Goal: Information Seeking & Learning: Check status

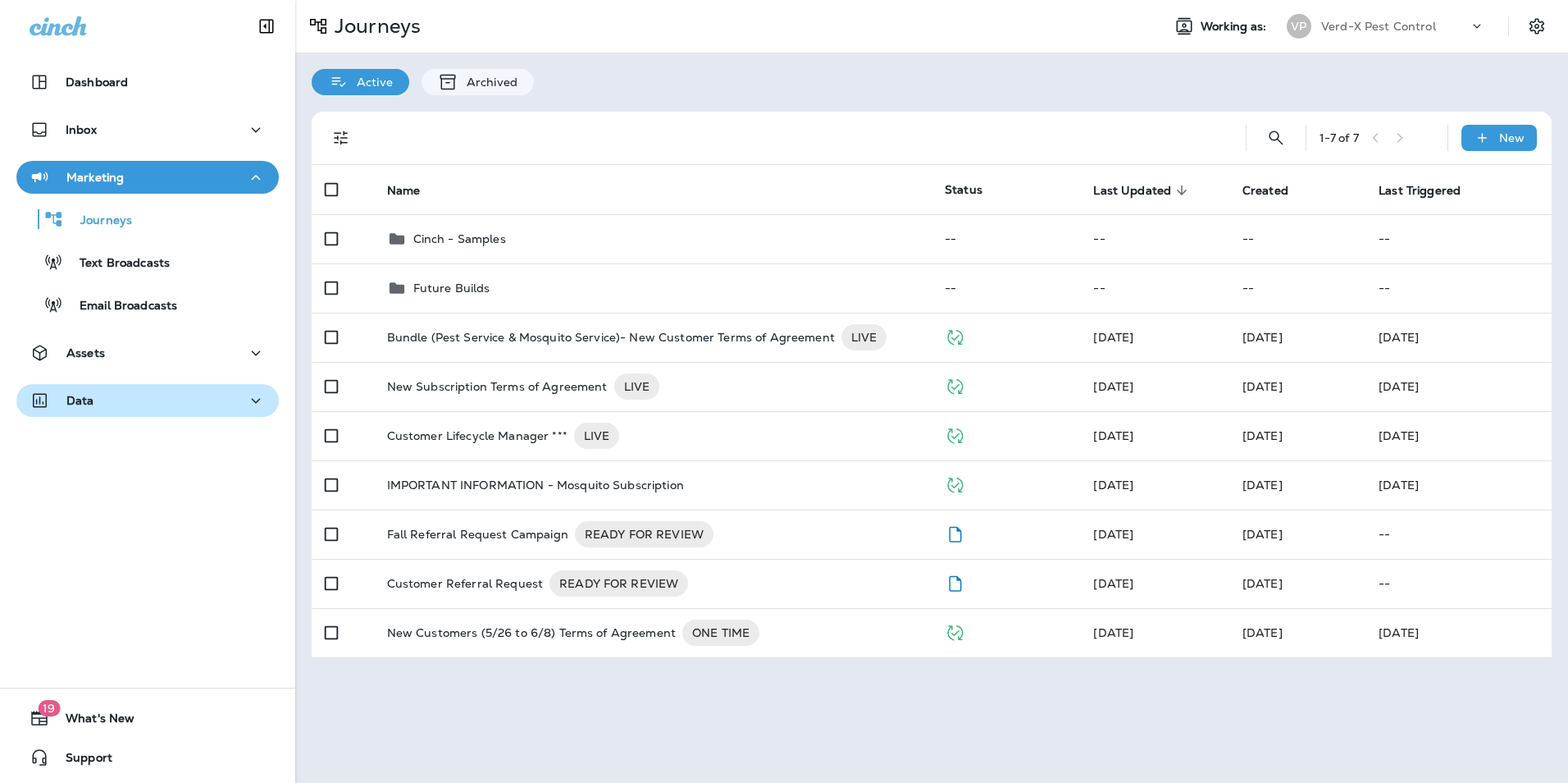
click at [96, 397] on div "Data" at bounding box center [148, 401] width 236 height 21
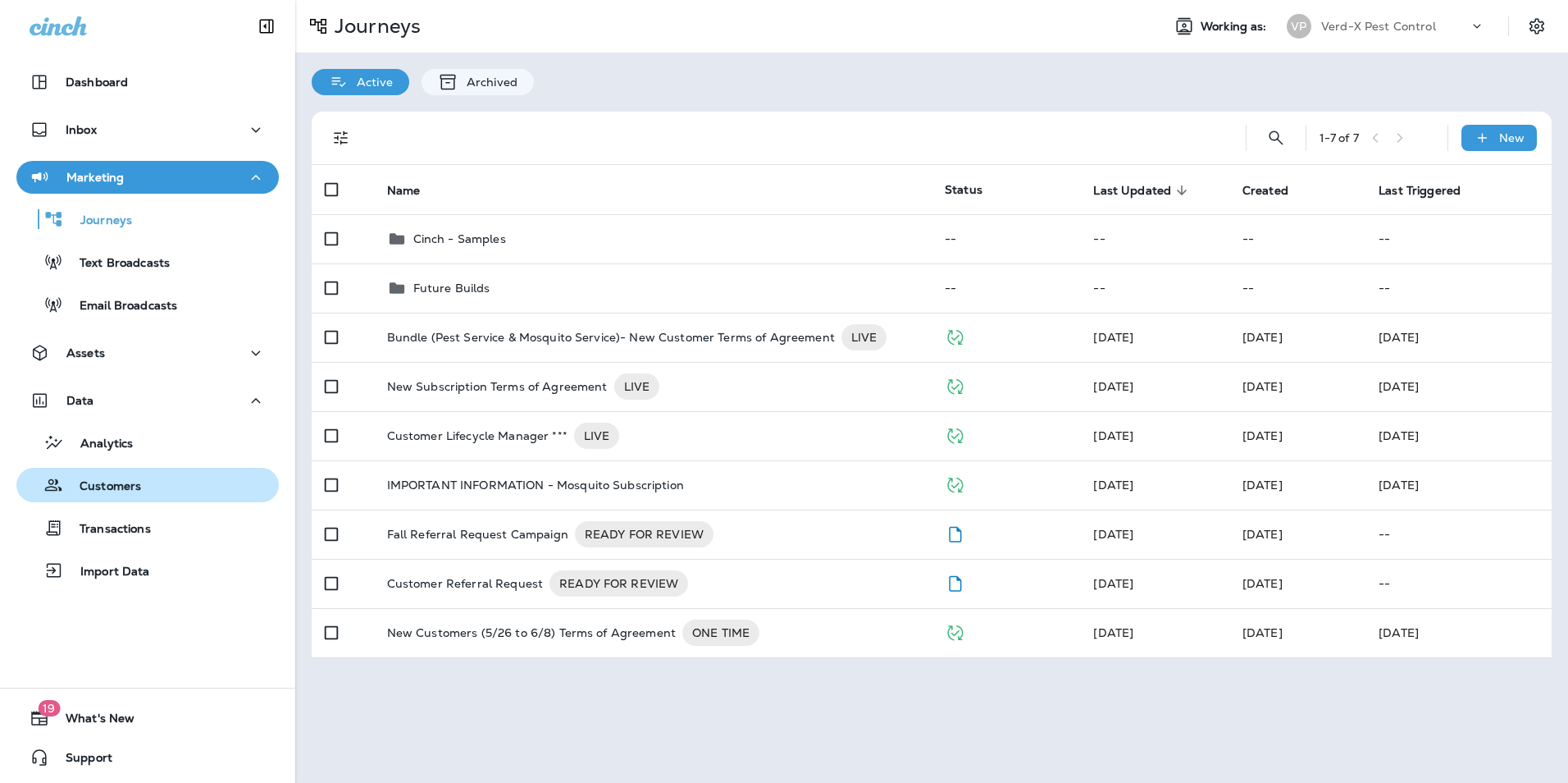
click at [109, 498] on button "Customers" at bounding box center [148, 485] width 263 height 34
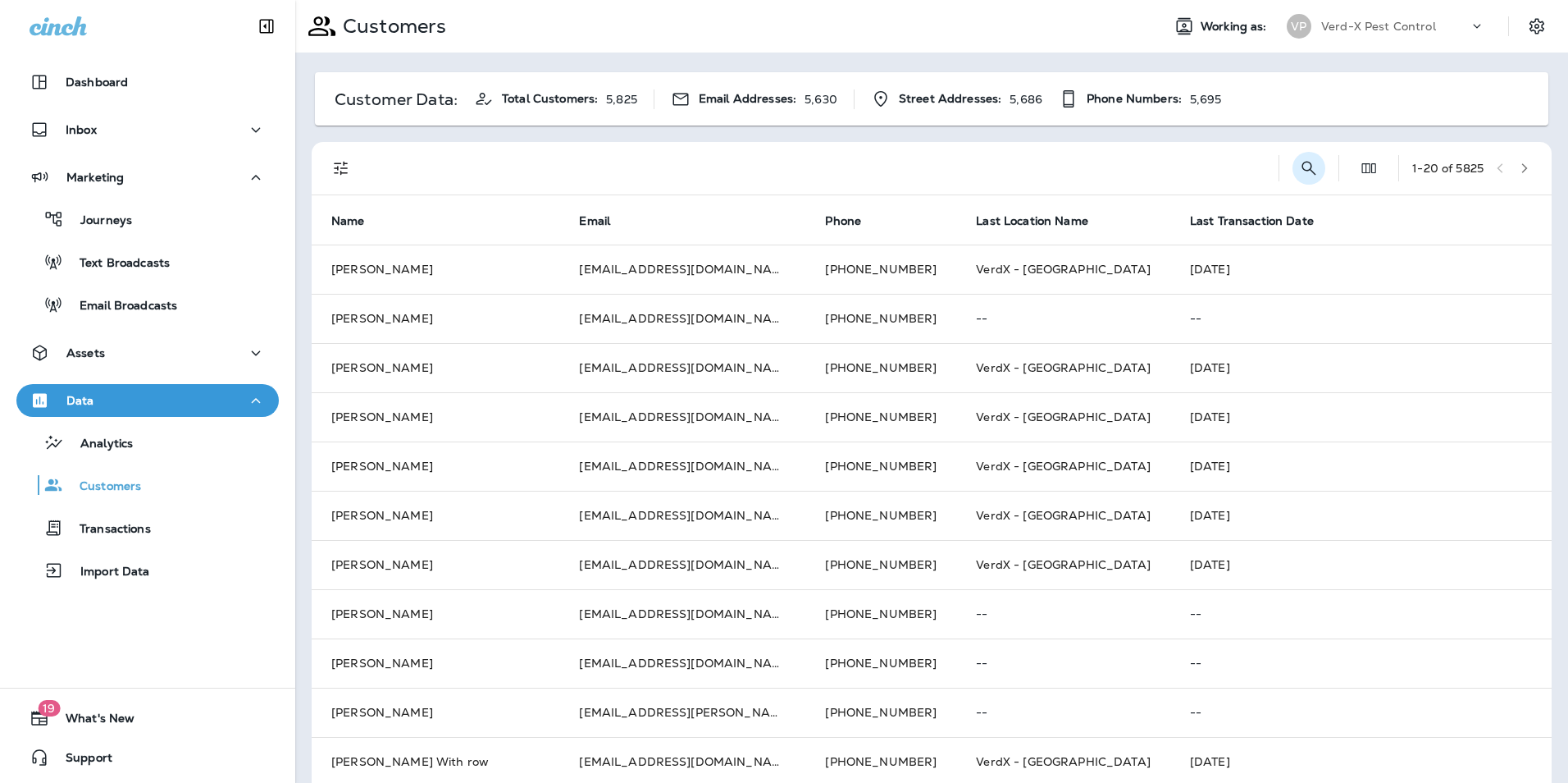
click at [1299, 163] on icon "Search Customers" at bounding box center [1309, 169] width 20 height 20
type input "**********"
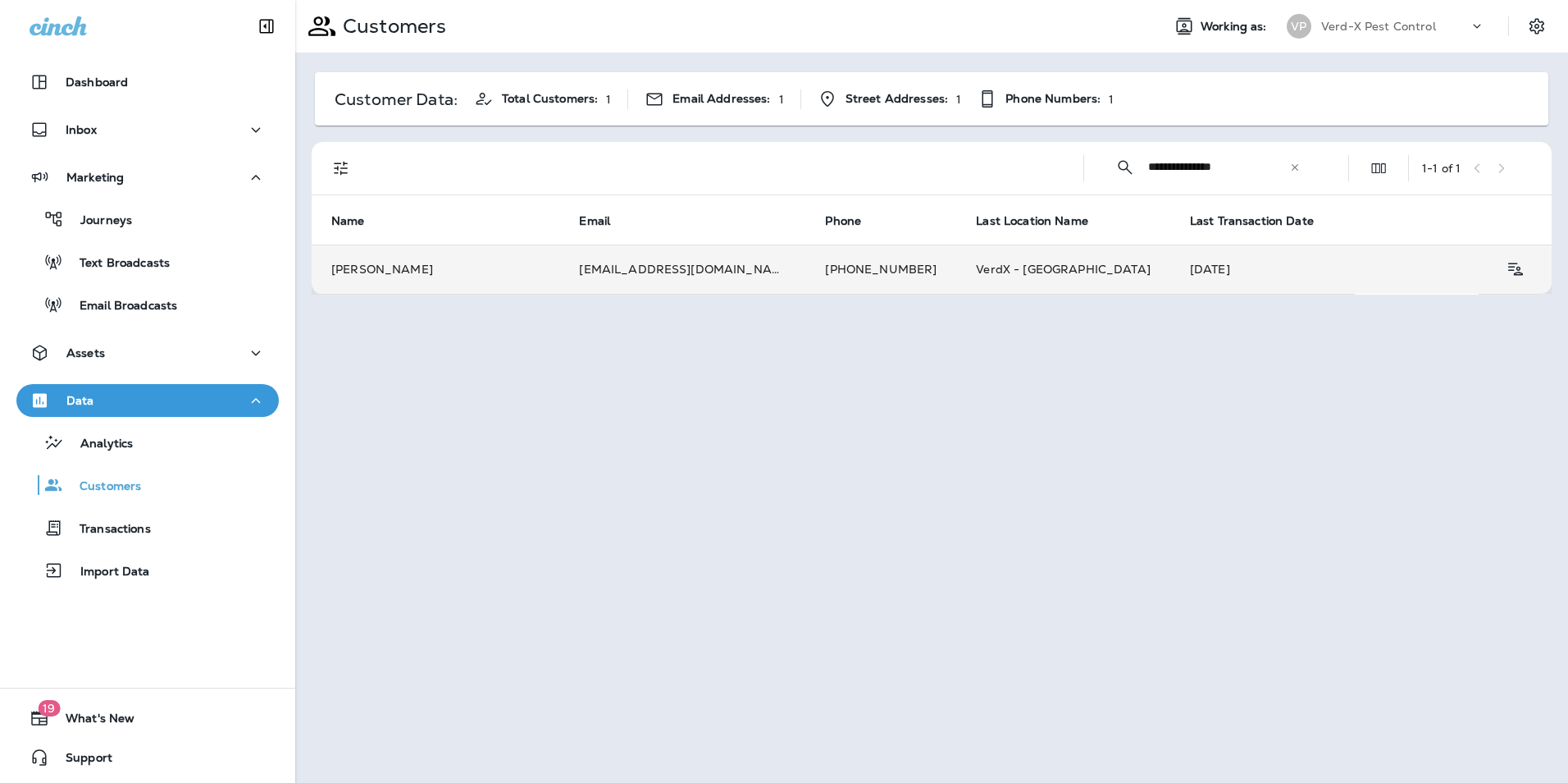
click at [684, 275] on td "[EMAIL_ADDRESS][DOMAIN_NAME]" at bounding box center [683, 269] width 246 height 49
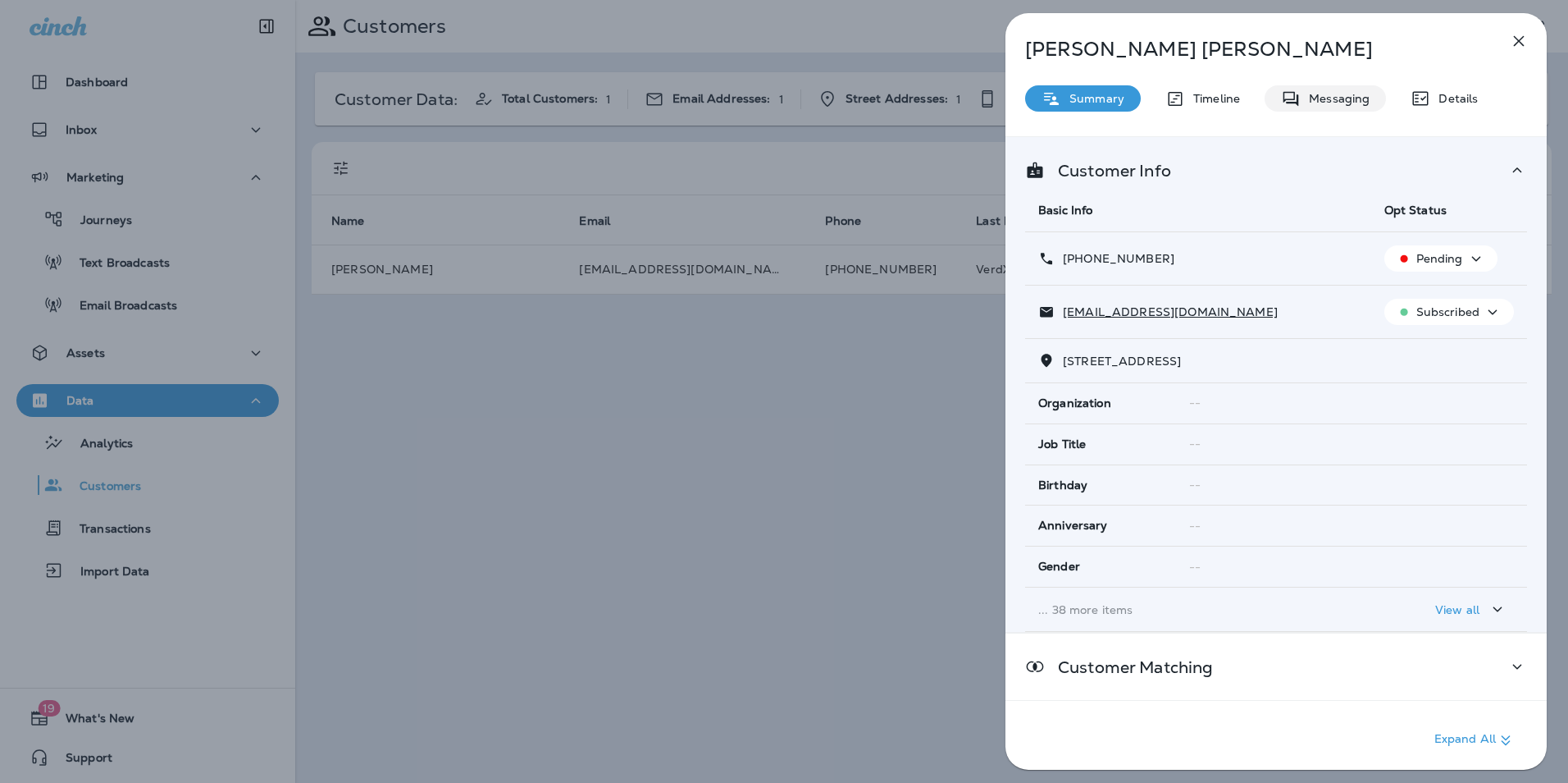
click at [1342, 102] on p "Messaging" at bounding box center [1335, 98] width 69 height 13
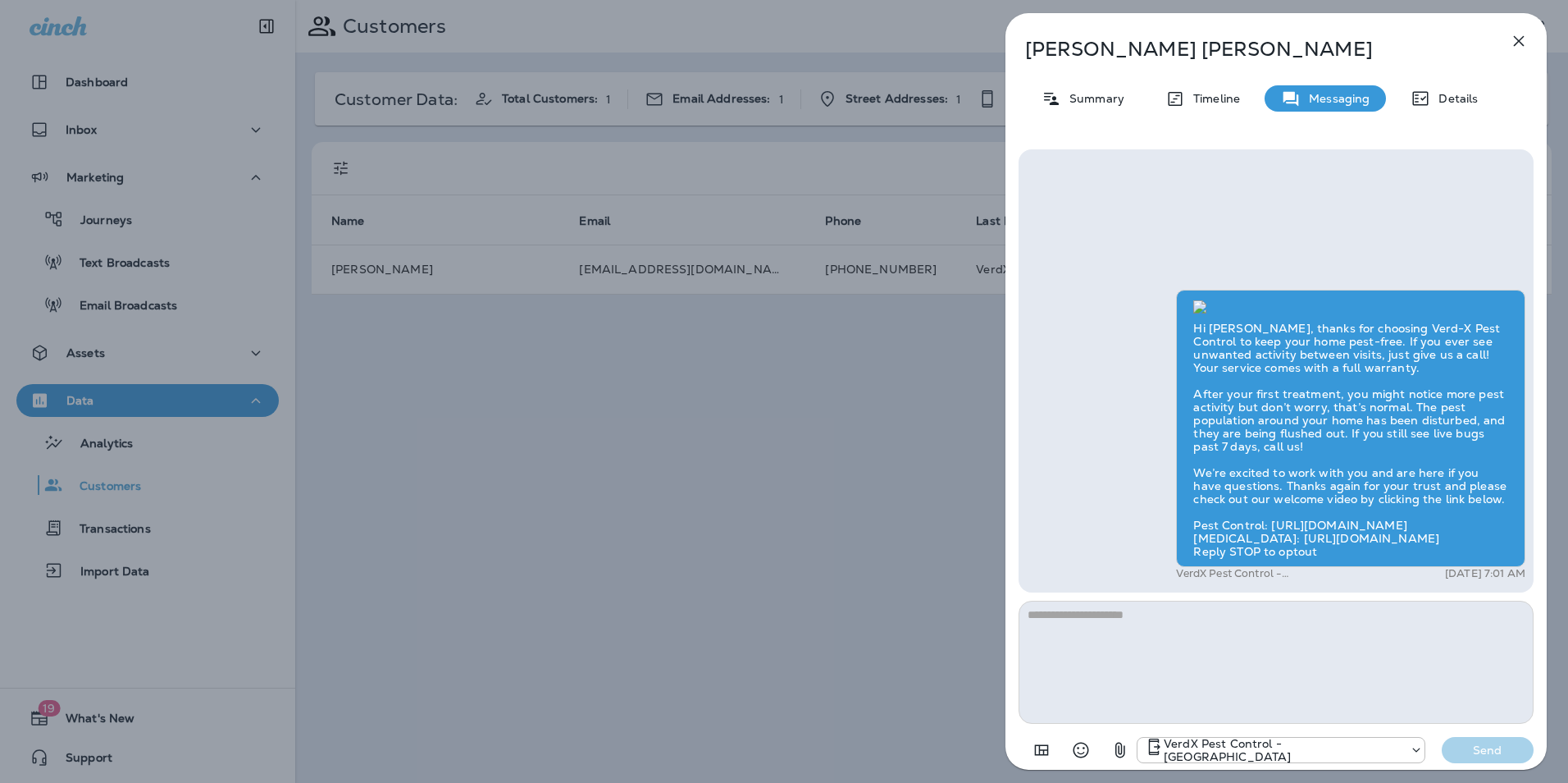
click at [1517, 39] on icon "button" at bounding box center [1520, 42] width 11 height 11
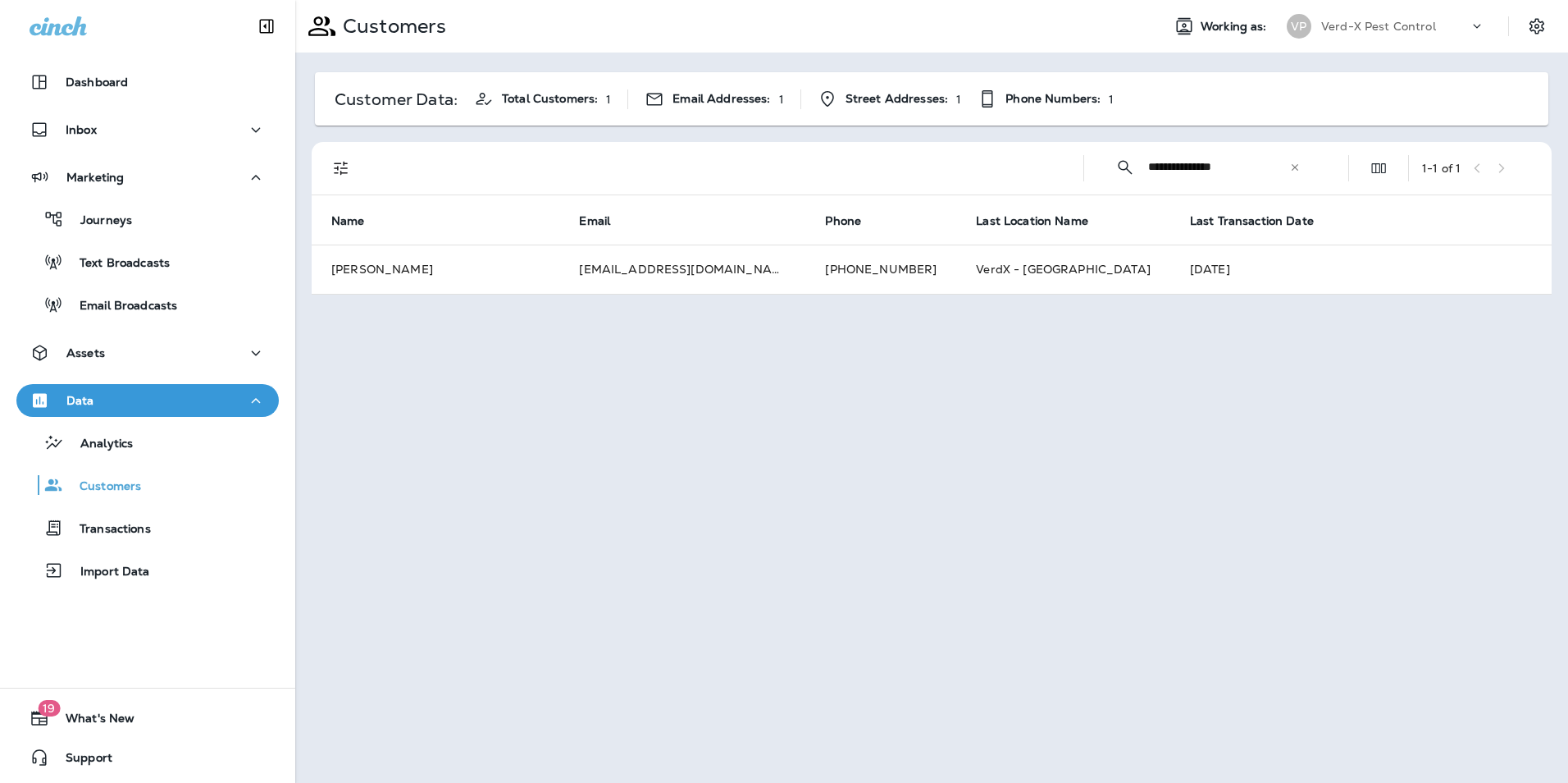
click at [1298, 169] on icon at bounding box center [1294, 166] width 6 height 6
click at [1227, 173] on input "text" at bounding box center [1234, 167] width 170 height 44
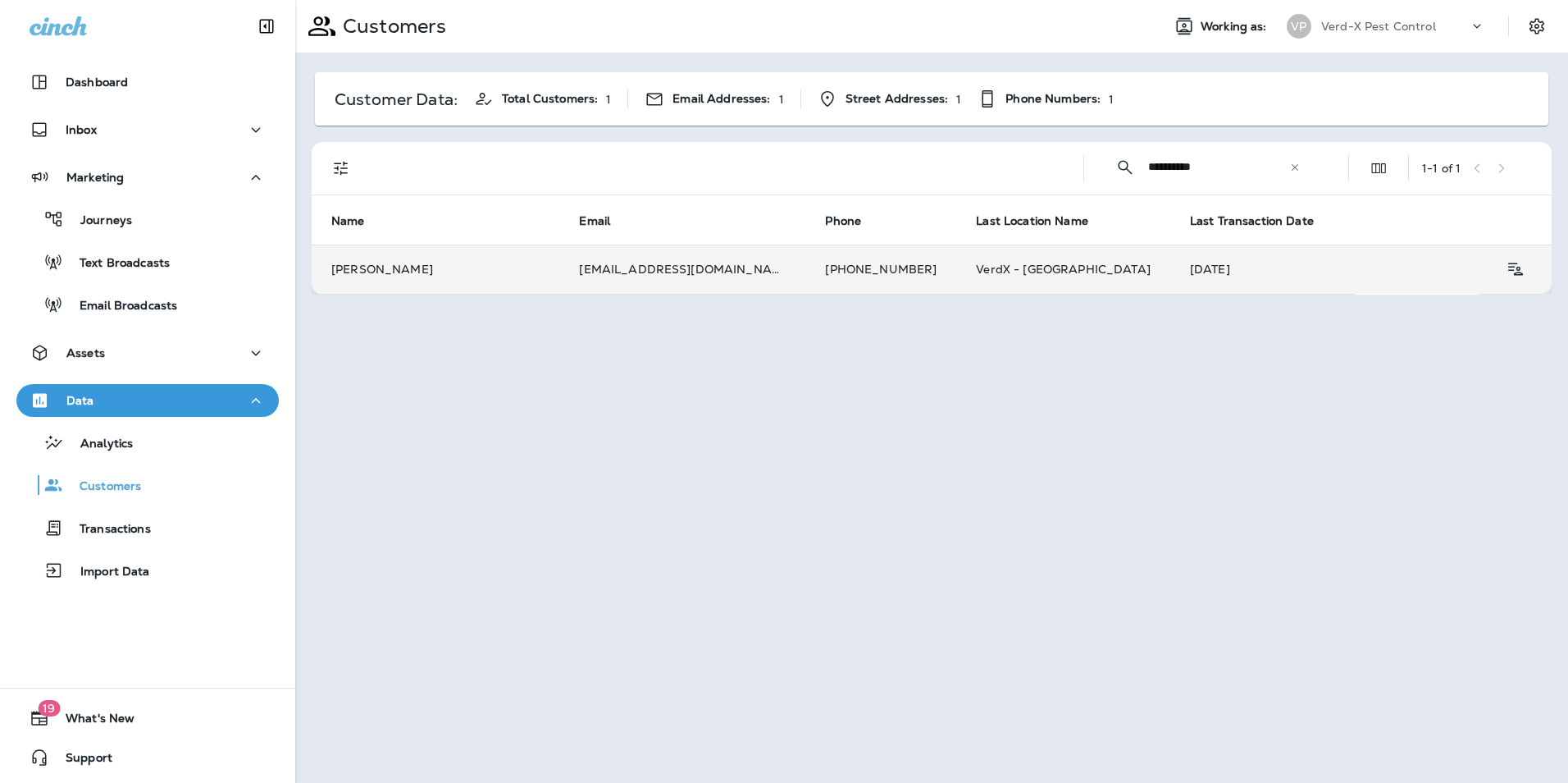
click at [680, 256] on td "[EMAIL_ADDRESS][DOMAIN_NAME]" at bounding box center [683, 269] width 246 height 49
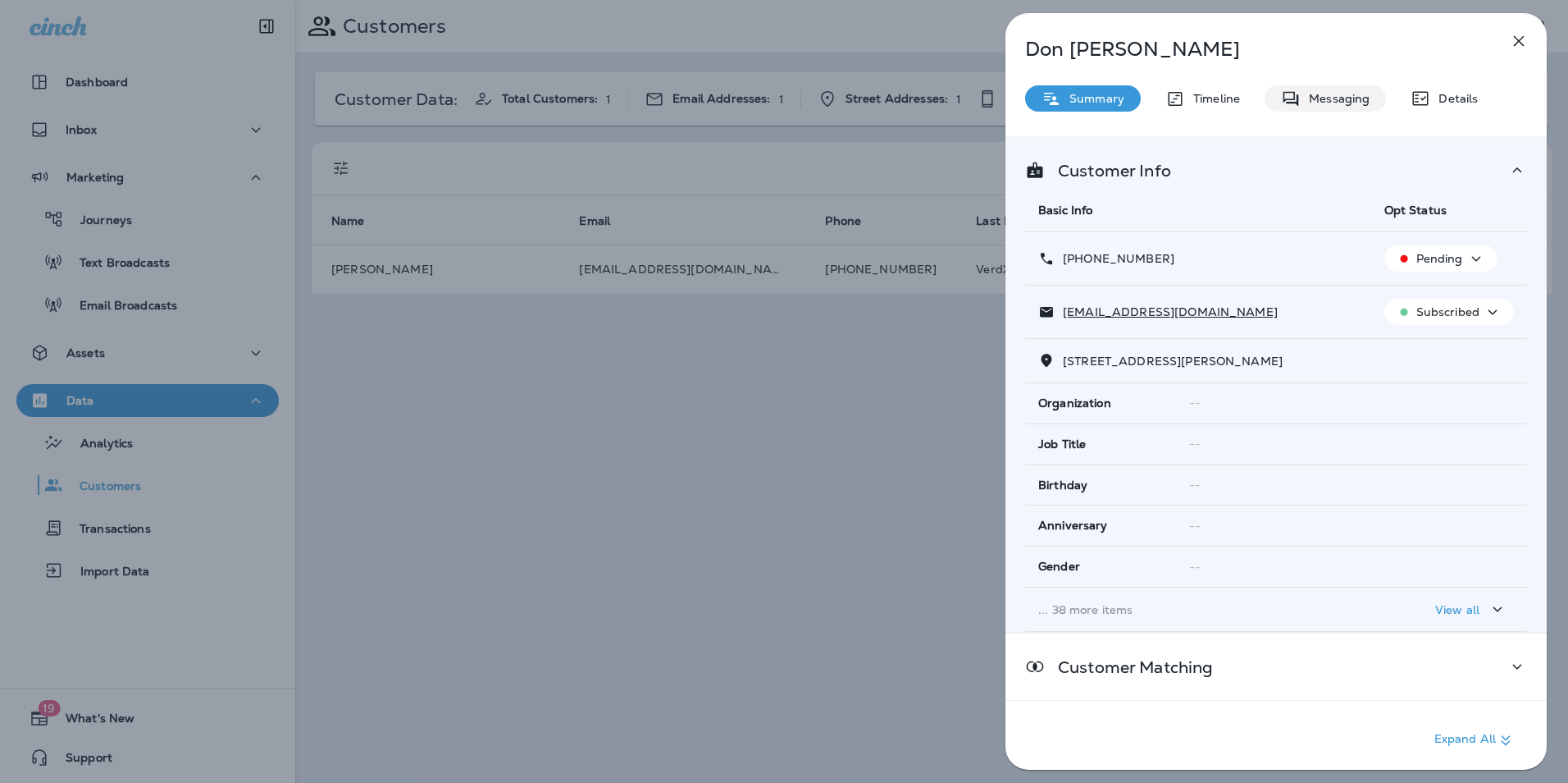
click at [1327, 109] on div "Messaging" at bounding box center [1325, 98] width 121 height 26
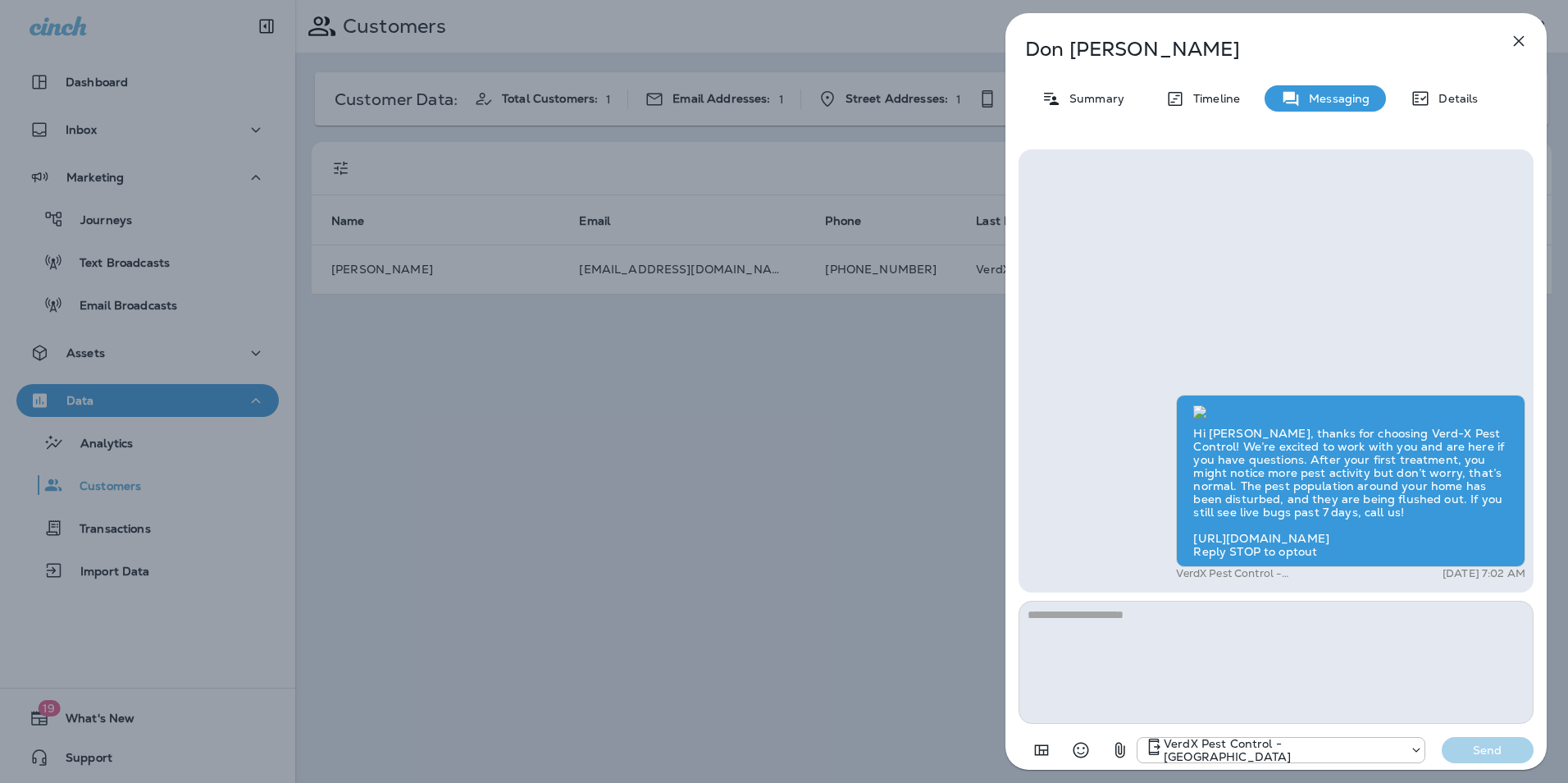
scroll to position [-267, 0]
click at [1201, 102] on p "Timeline" at bounding box center [1212, 98] width 55 height 13
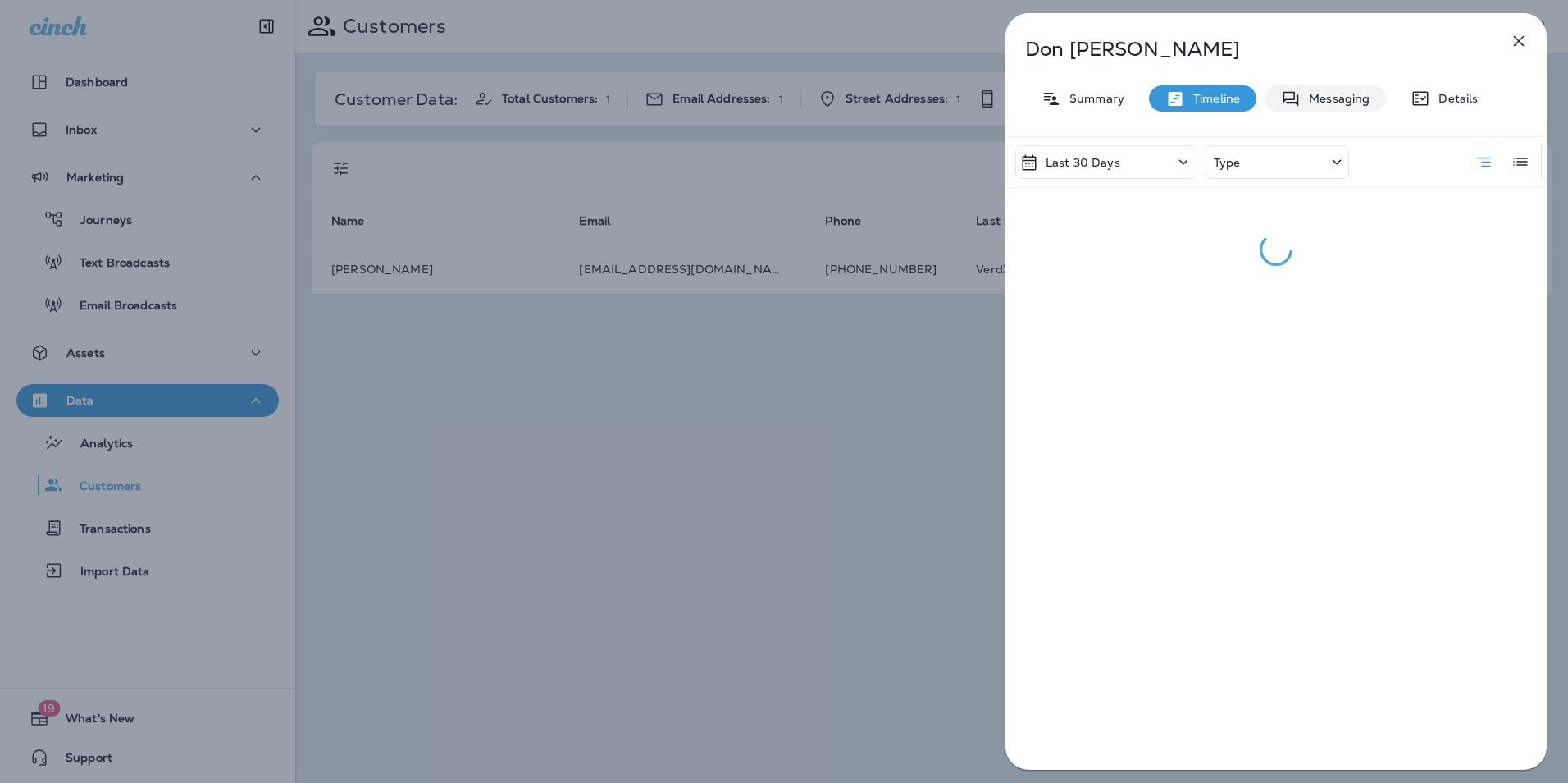
click at [1323, 96] on p "Messaging" at bounding box center [1335, 98] width 69 height 13
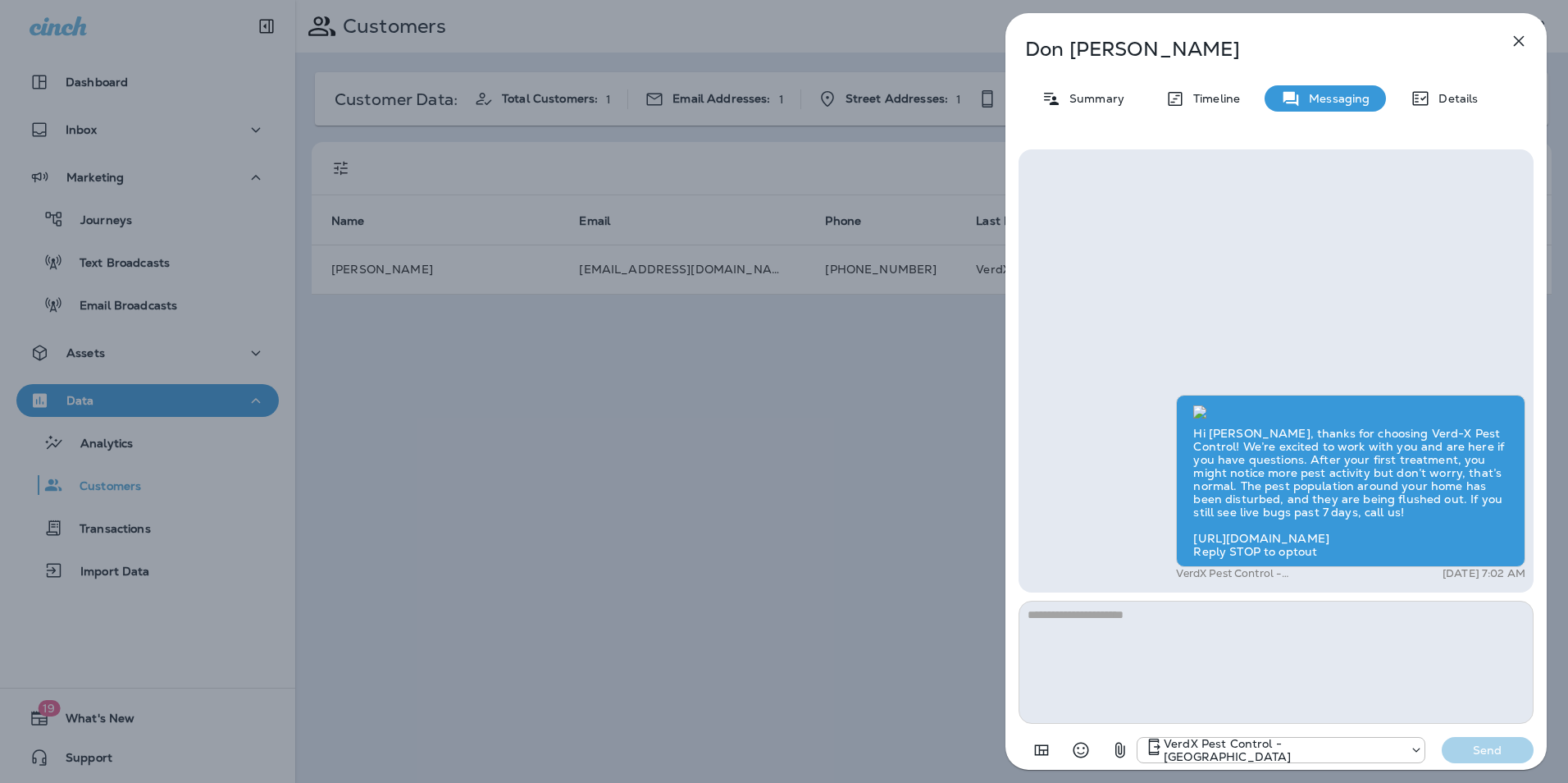
click at [1497, 38] on div "[PERSON_NAME] Summary Timeline Messaging Details Hi [PERSON_NAME], thanks for c…" at bounding box center [1276, 396] width 542 height 767
click at [1511, 40] on icon "button" at bounding box center [1519, 41] width 20 height 20
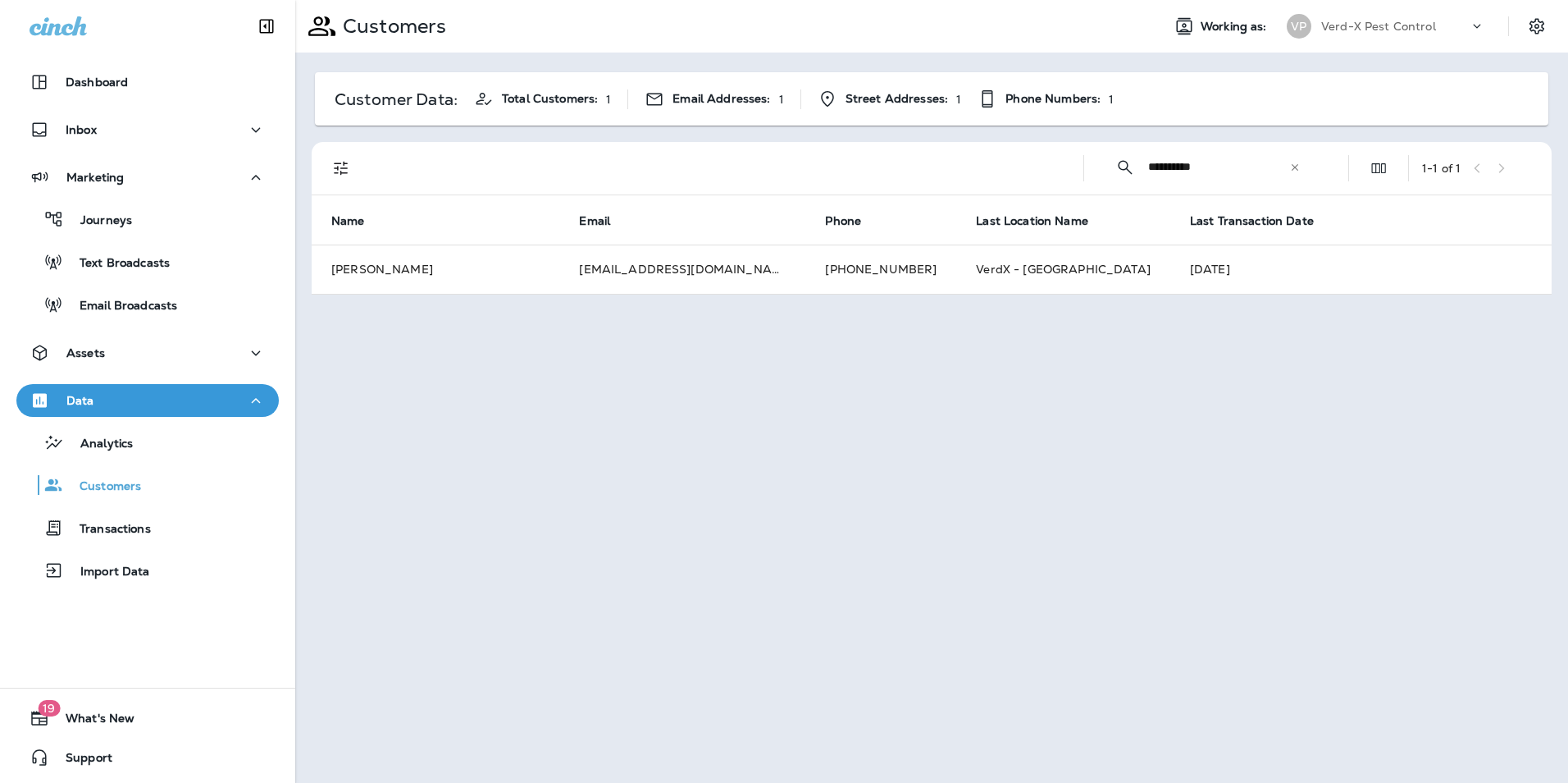
drag, startPoint x: 1226, startPoint y: 166, endPoint x: 929, endPoint y: 155, distance: 297.2
click at [945, 165] on div "**********" at bounding box center [935, 169] width 1220 height 53
type input "**********"
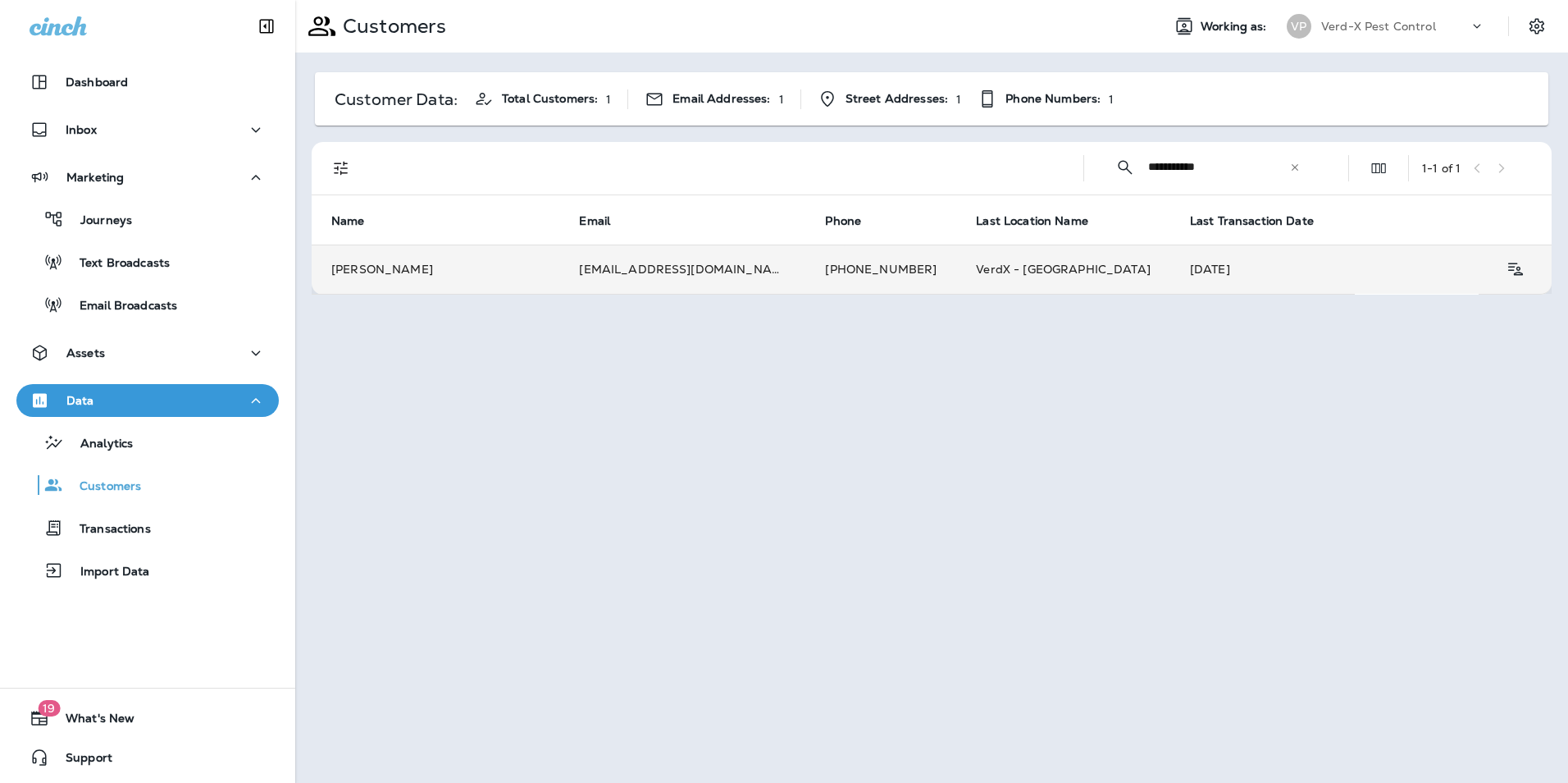
click at [470, 270] on td "[PERSON_NAME]" at bounding box center [435, 269] width 247 height 49
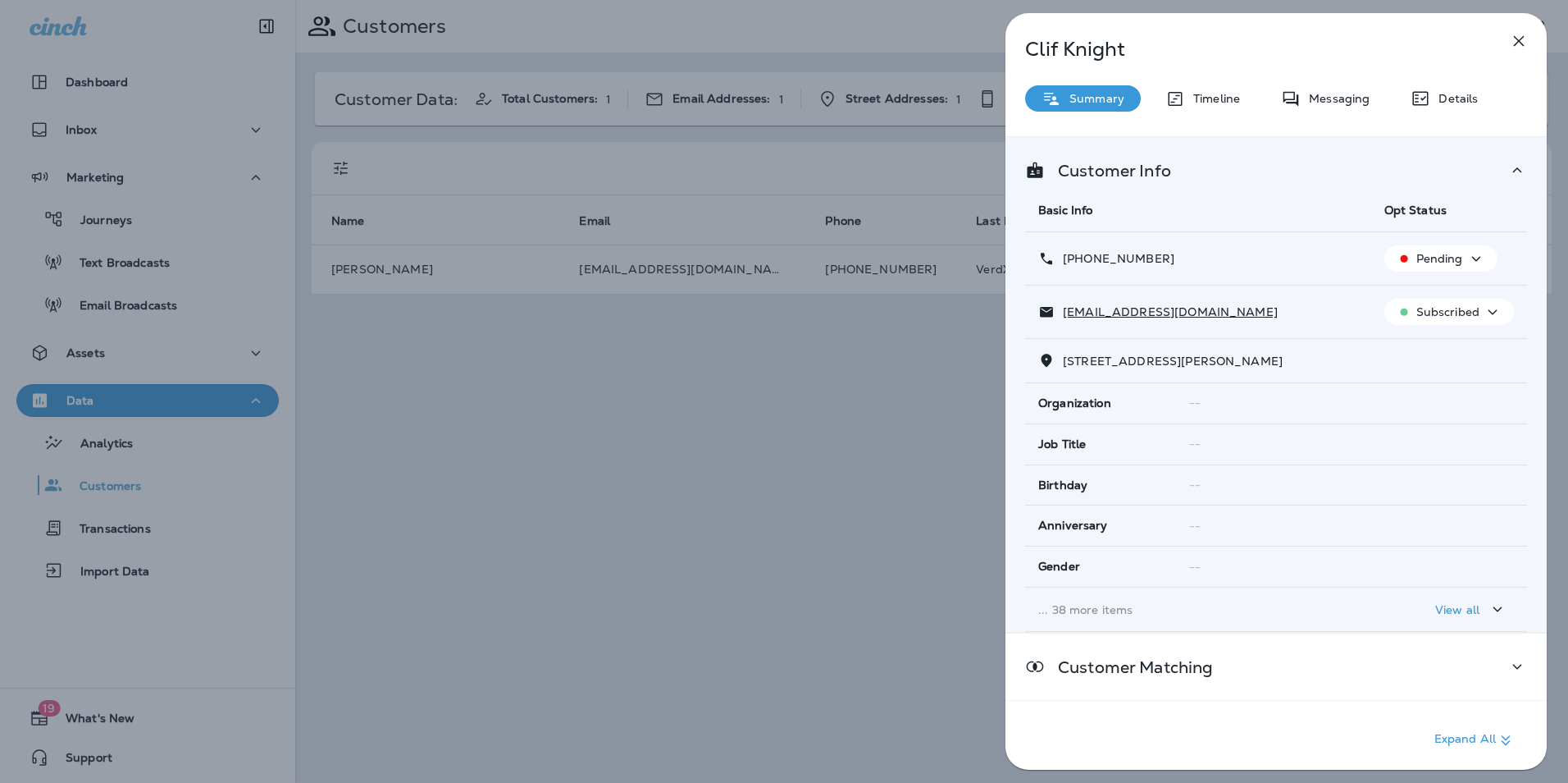
click at [1333, 92] on p "Messaging" at bounding box center [1335, 98] width 69 height 13
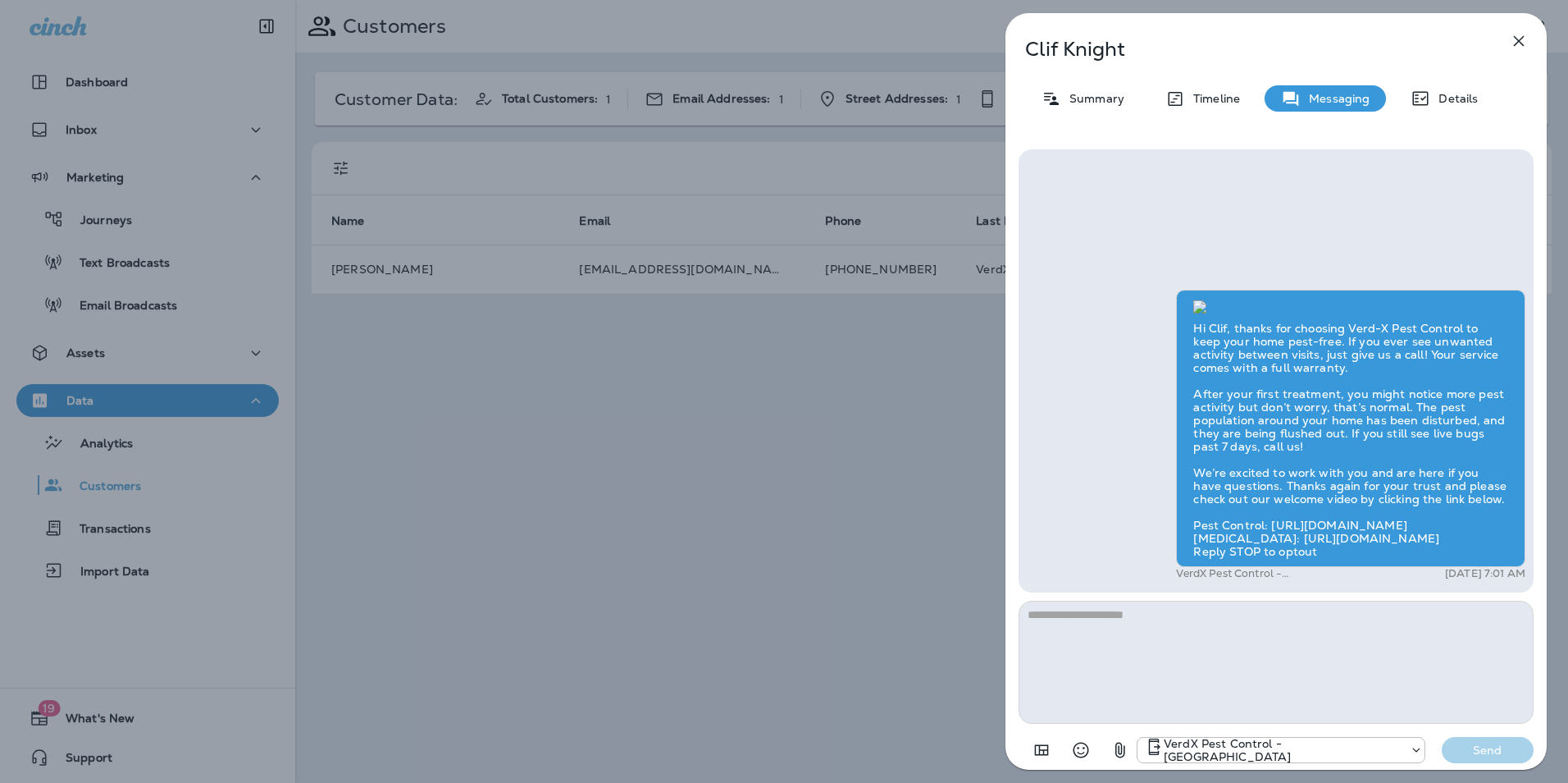
click at [1073, 624] on textarea at bounding box center [1276, 662] width 515 height 123
click at [1085, 639] on textarea at bounding box center [1276, 662] width 515 height 123
click at [1524, 46] on icon "button" at bounding box center [1520, 42] width 11 height 11
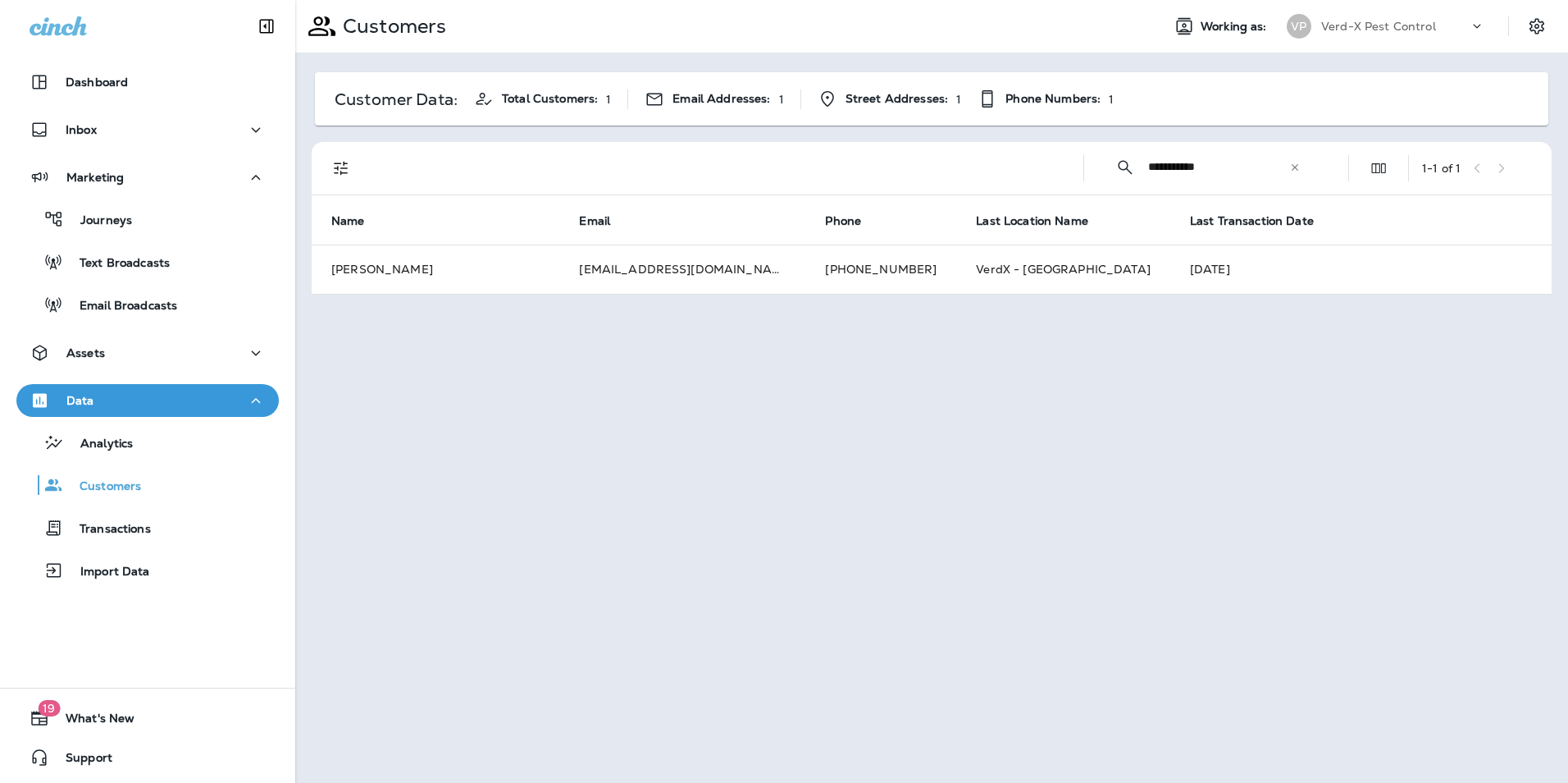
click at [1291, 171] on icon at bounding box center [1294, 167] width 12 height 12
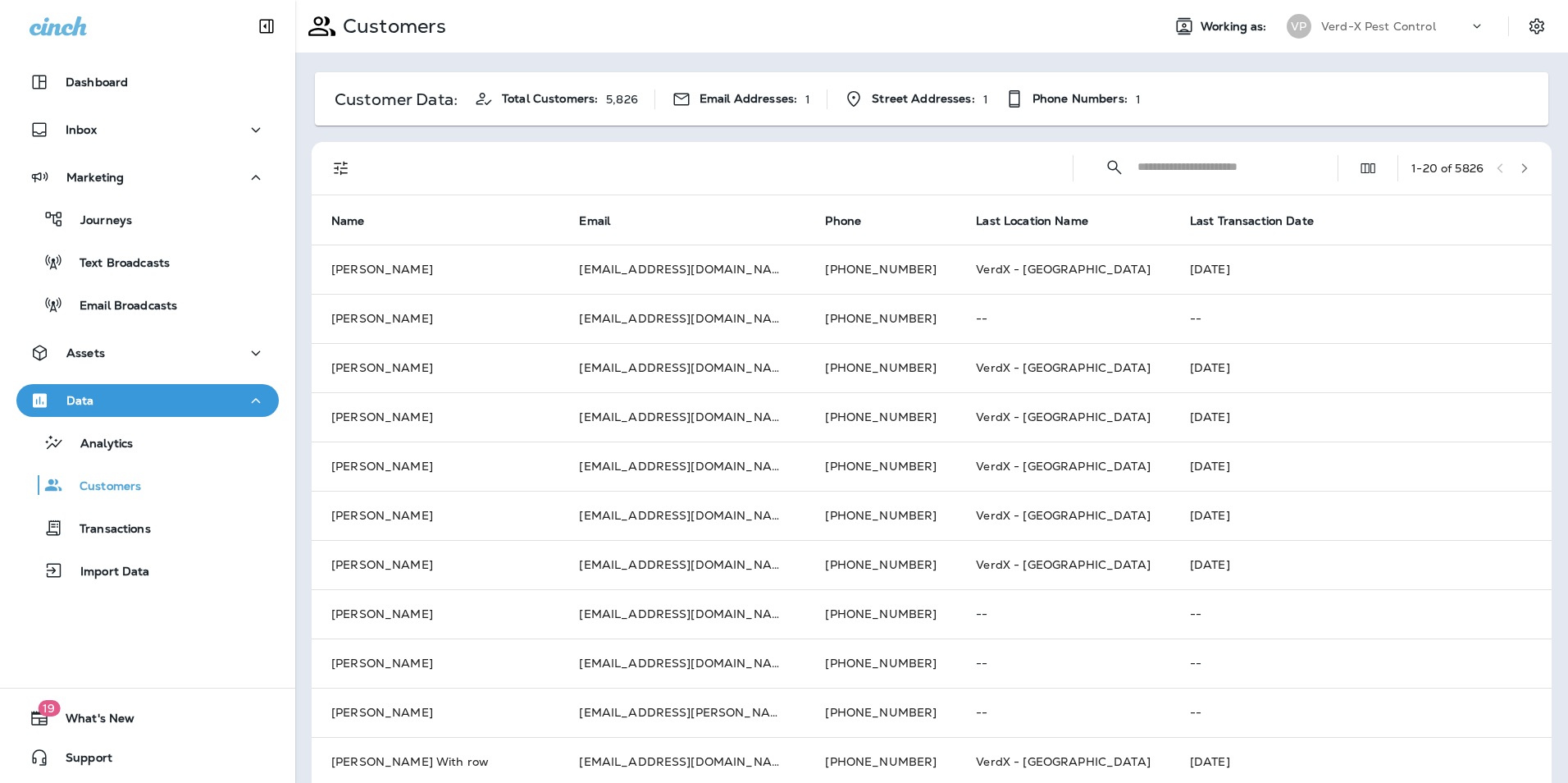
click at [1194, 163] on input "text" at bounding box center [1223, 167] width 170 height 44
type input "*"
type input "**********"
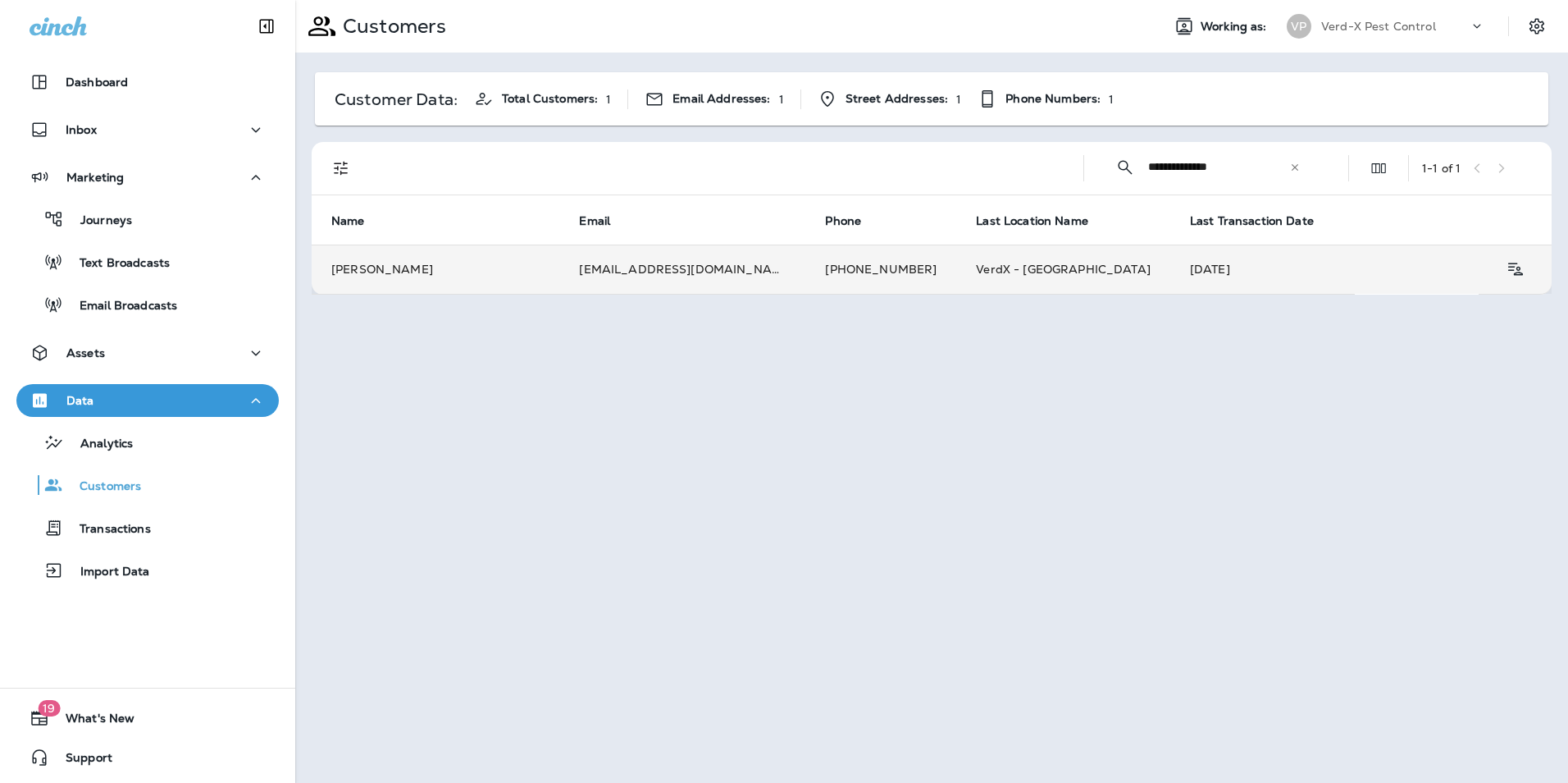
click at [629, 254] on td "[EMAIL_ADDRESS][DOMAIN_NAME]" at bounding box center [683, 269] width 246 height 49
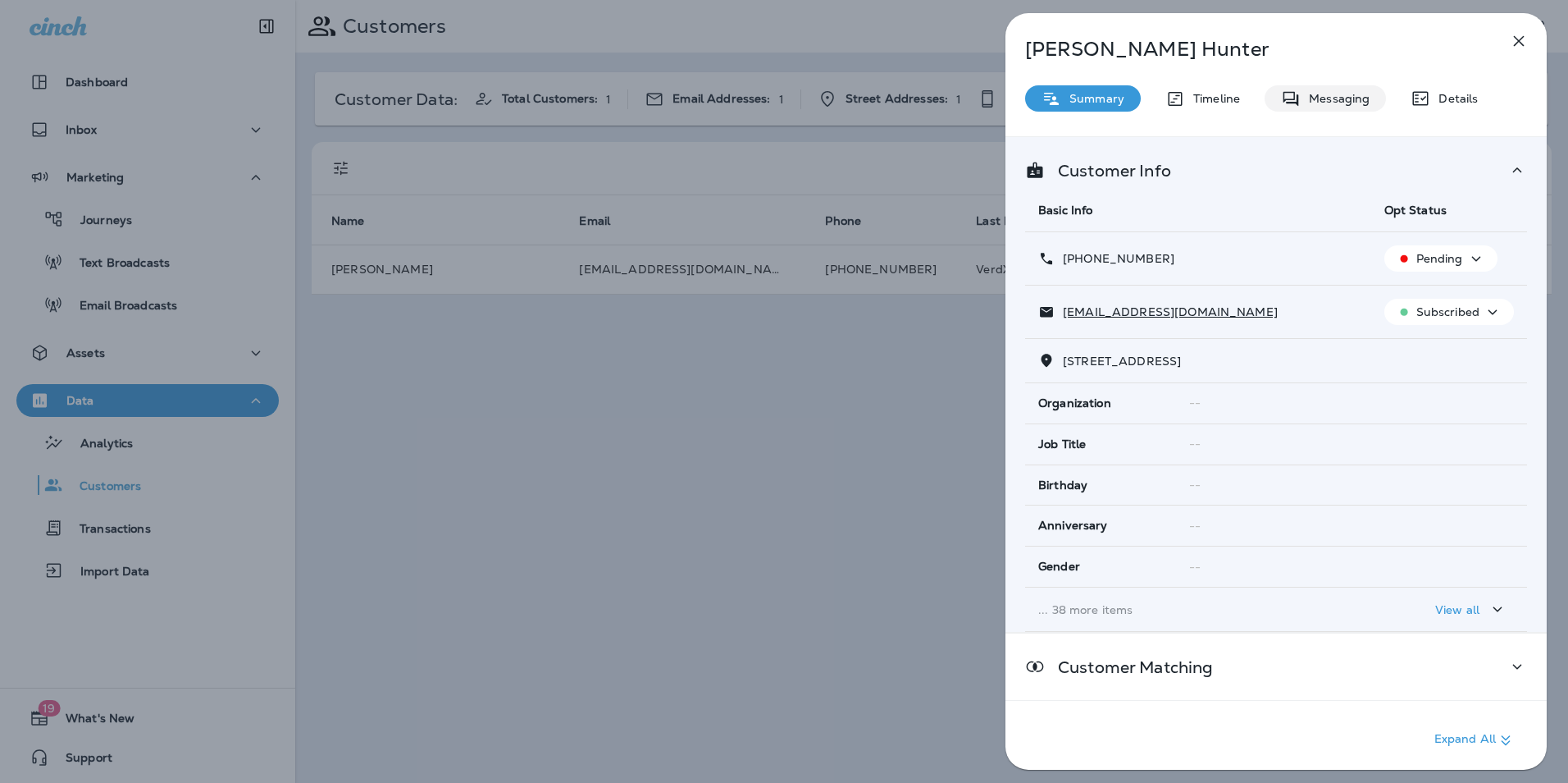
click at [1334, 102] on p "Messaging" at bounding box center [1335, 98] width 69 height 13
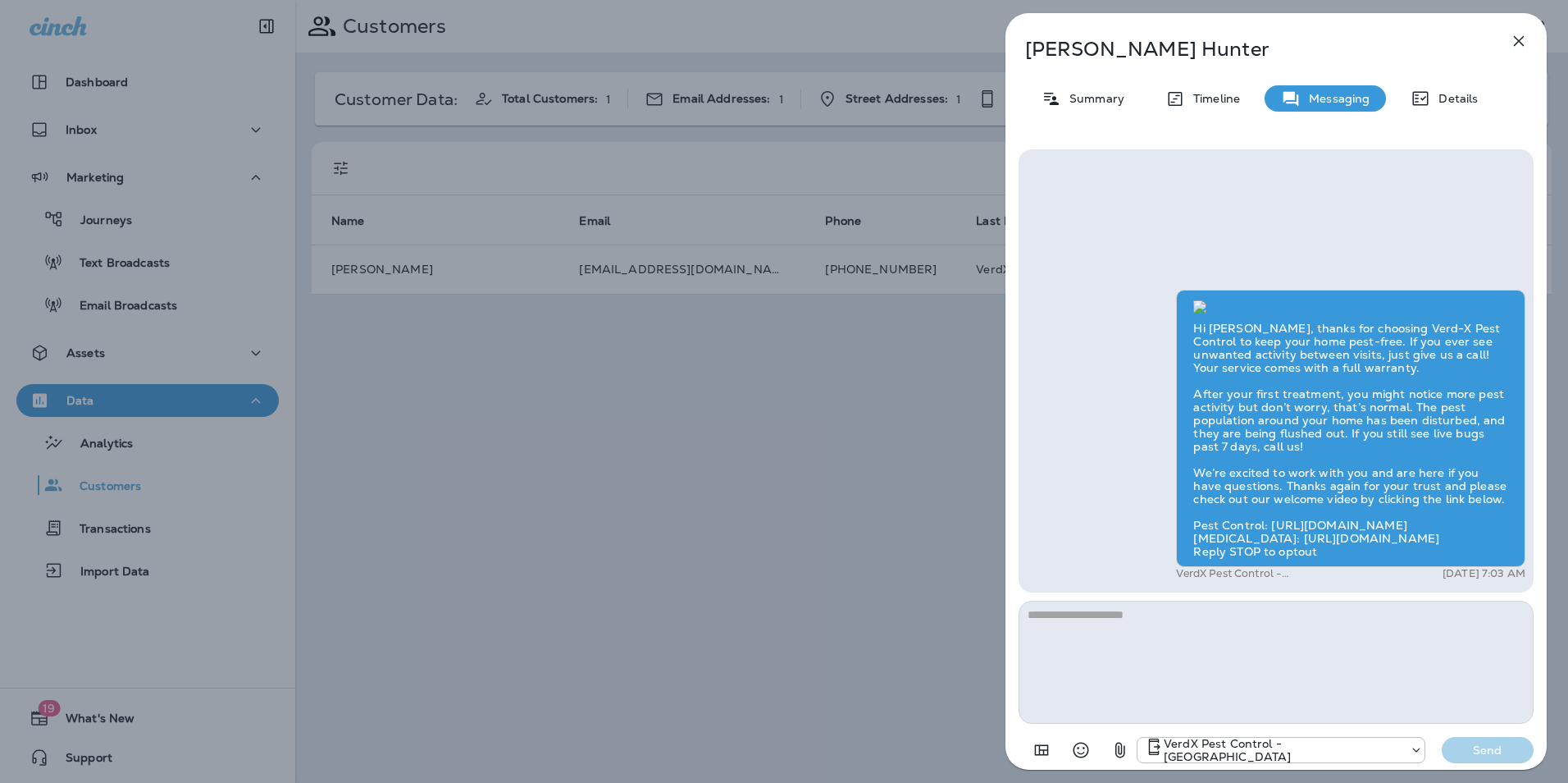
scroll to position [-328, 0]
click at [1522, 47] on icon "button" at bounding box center [1519, 41] width 20 height 20
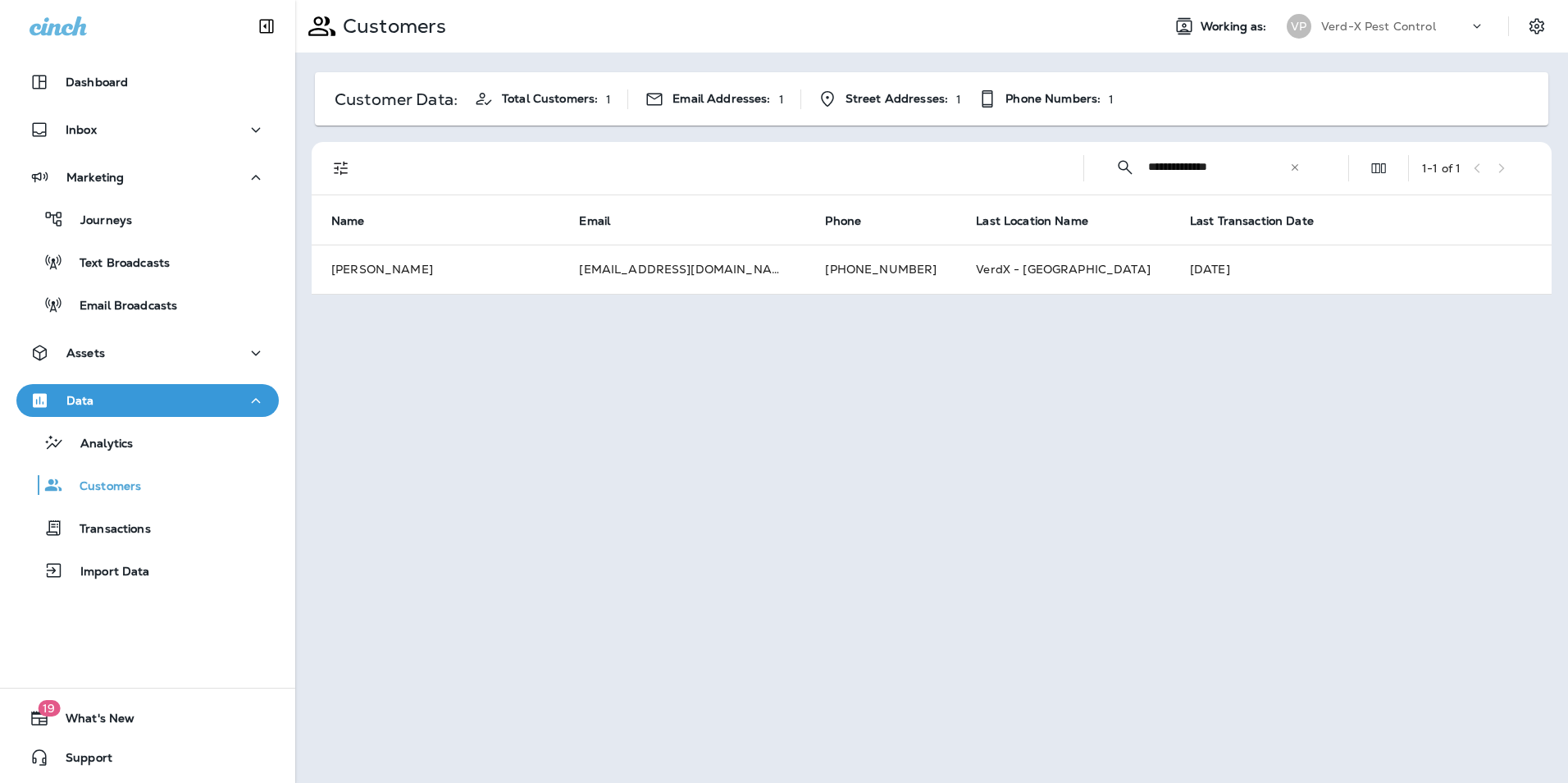
click at [1298, 169] on icon at bounding box center [1294, 166] width 6 height 6
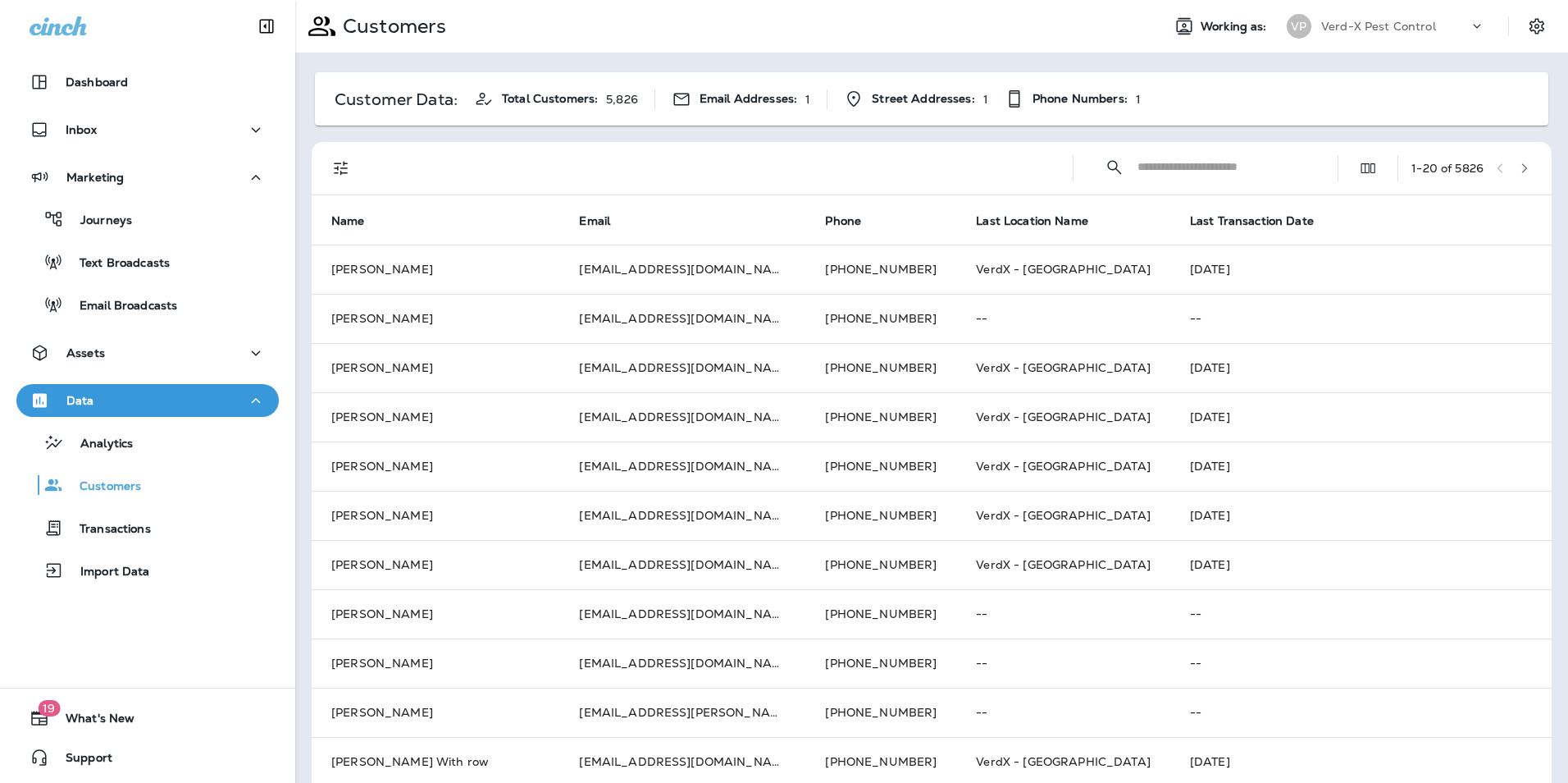
click at [1141, 169] on input "text" at bounding box center [1223, 167] width 170 height 44
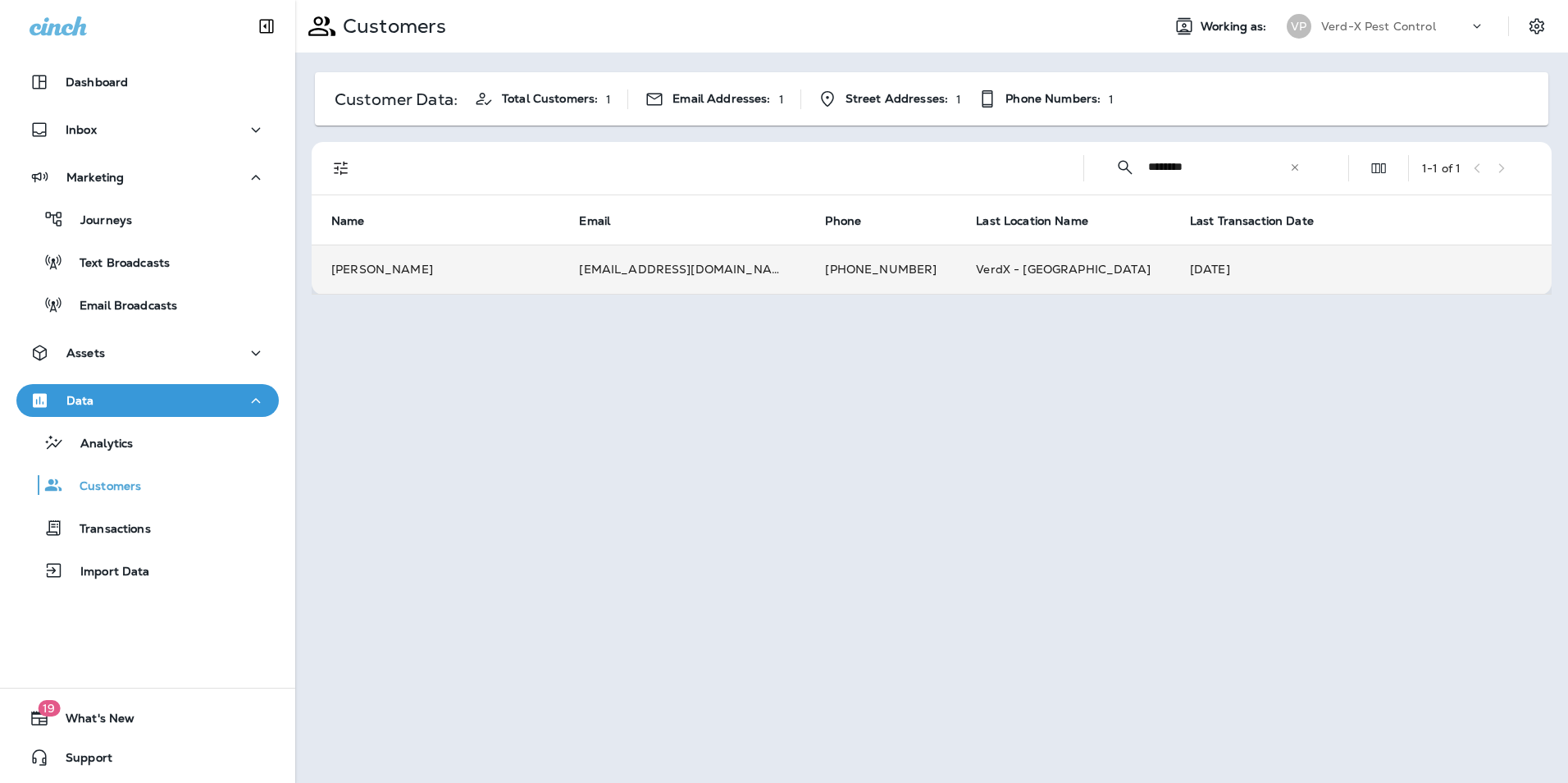
type input "********"
click at [686, 268] on td "[EMAIL_ADDRESS][DOMAIN_NAME]" at bounding box center [683, 269] width 246 height 49
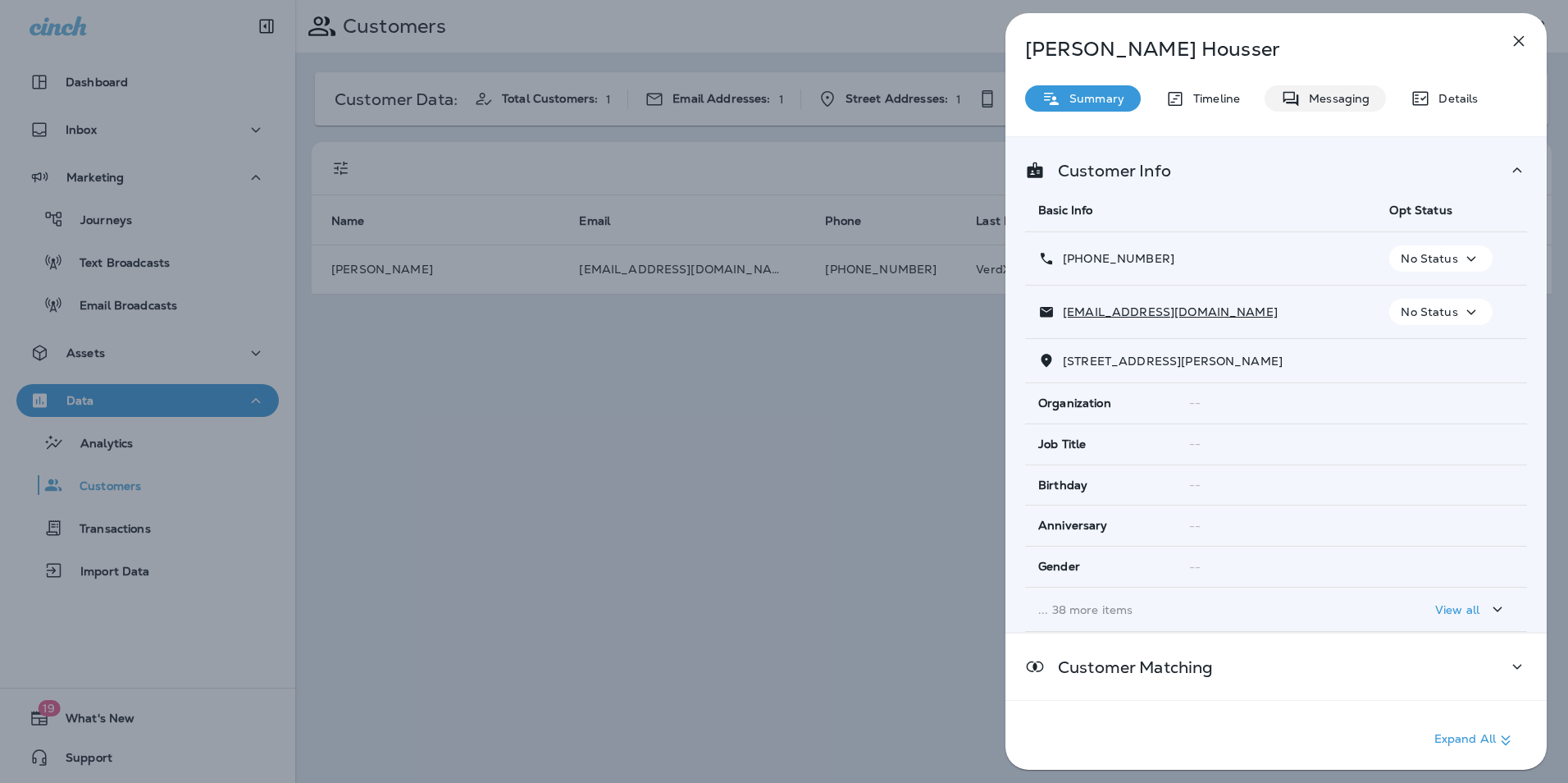
click at [1336, 104] on p "Messaging" at bounding box center [1335, 98] width 69 height 13
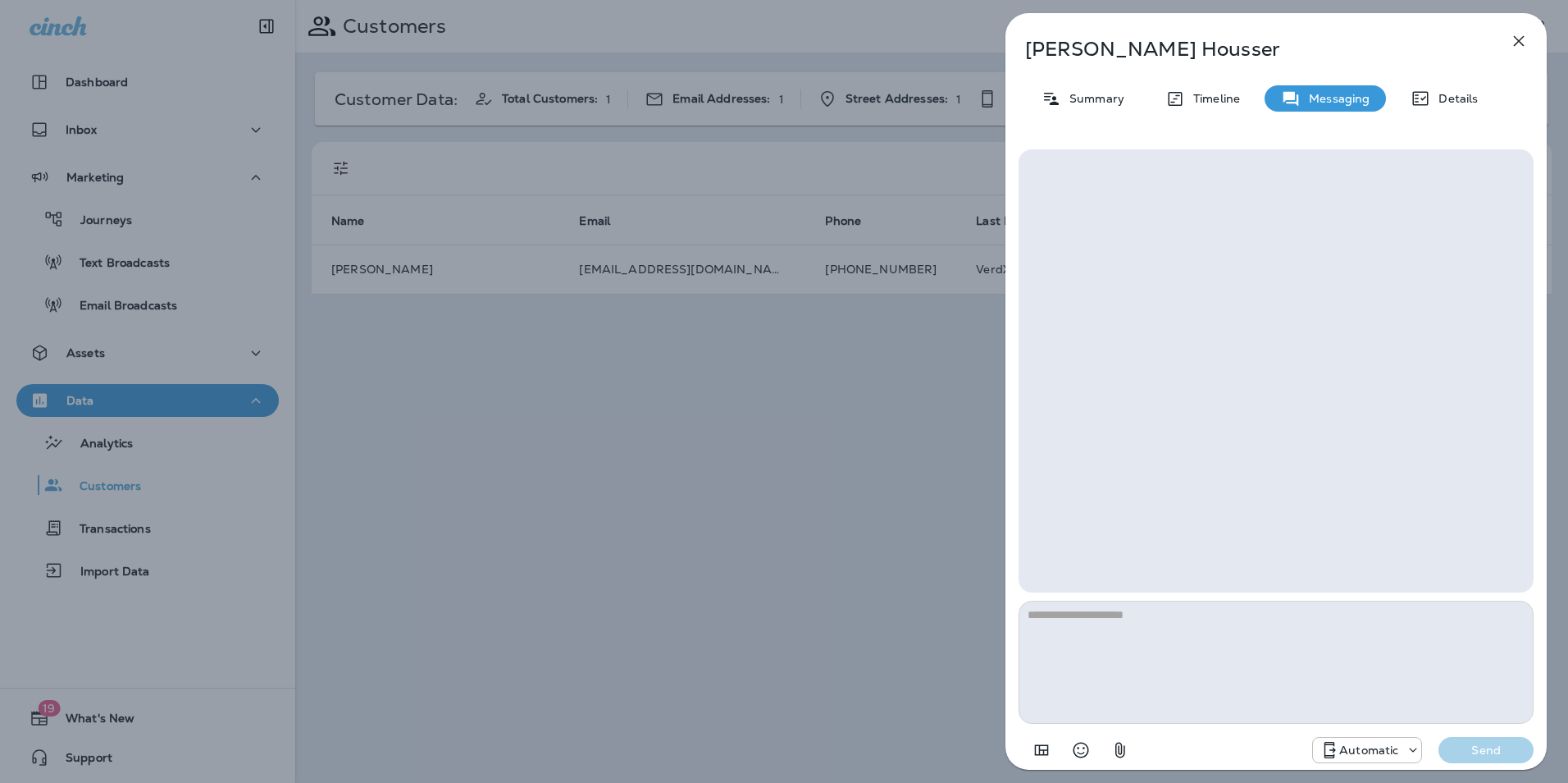
click at [1523, 48] on icon "button" at bounding box center [1519, 41] width 20 height 20
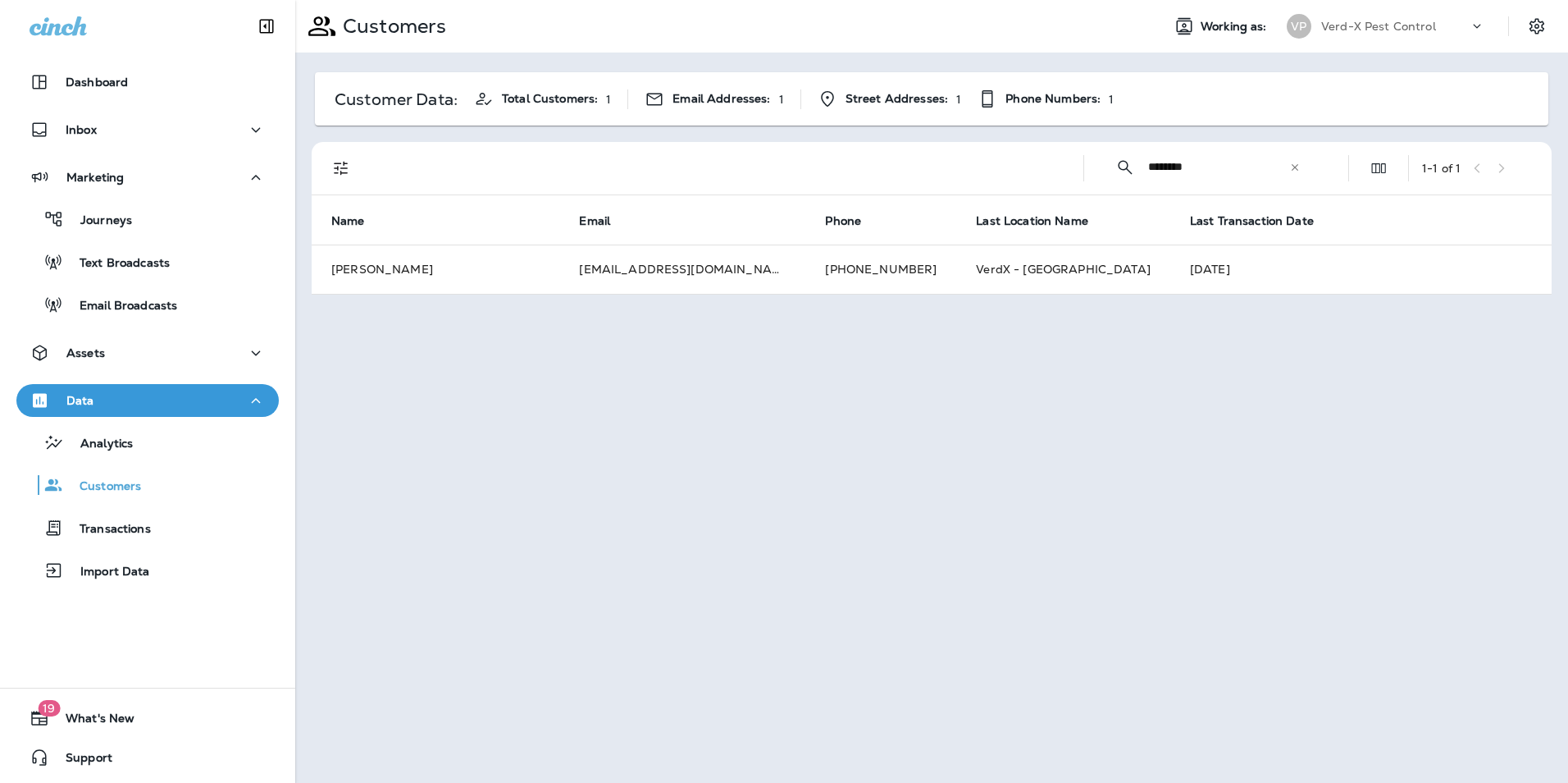
click at [1297, 168] on icon at bounding box center [1294, 167] width 12 height 12
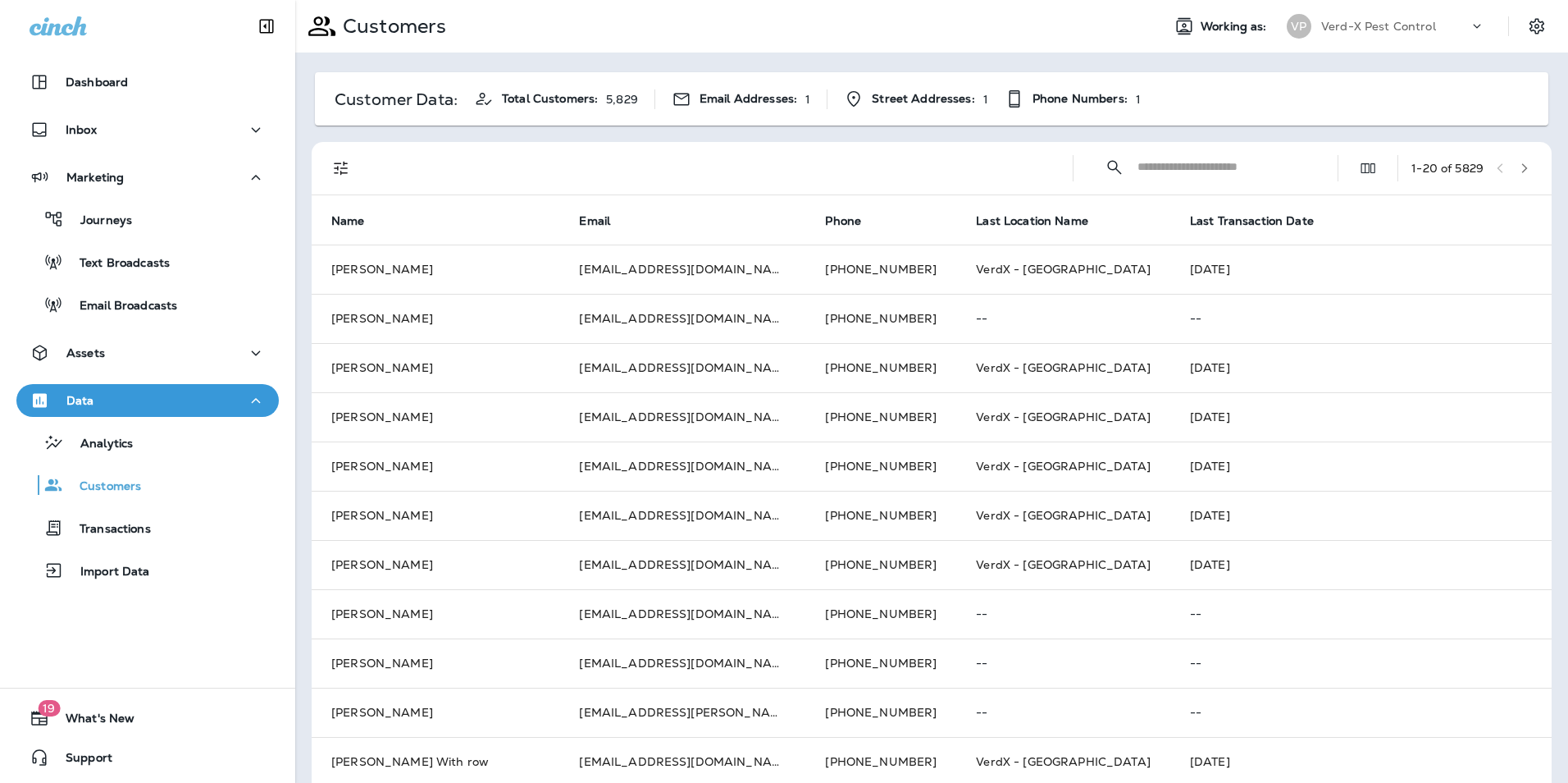
click at [1153, 170] on input "text" at bounding box center [1223, 167] width 170 height 44
click at [1202, 164] on input "text" at bounding box center [1223, 167] width 170 height 44
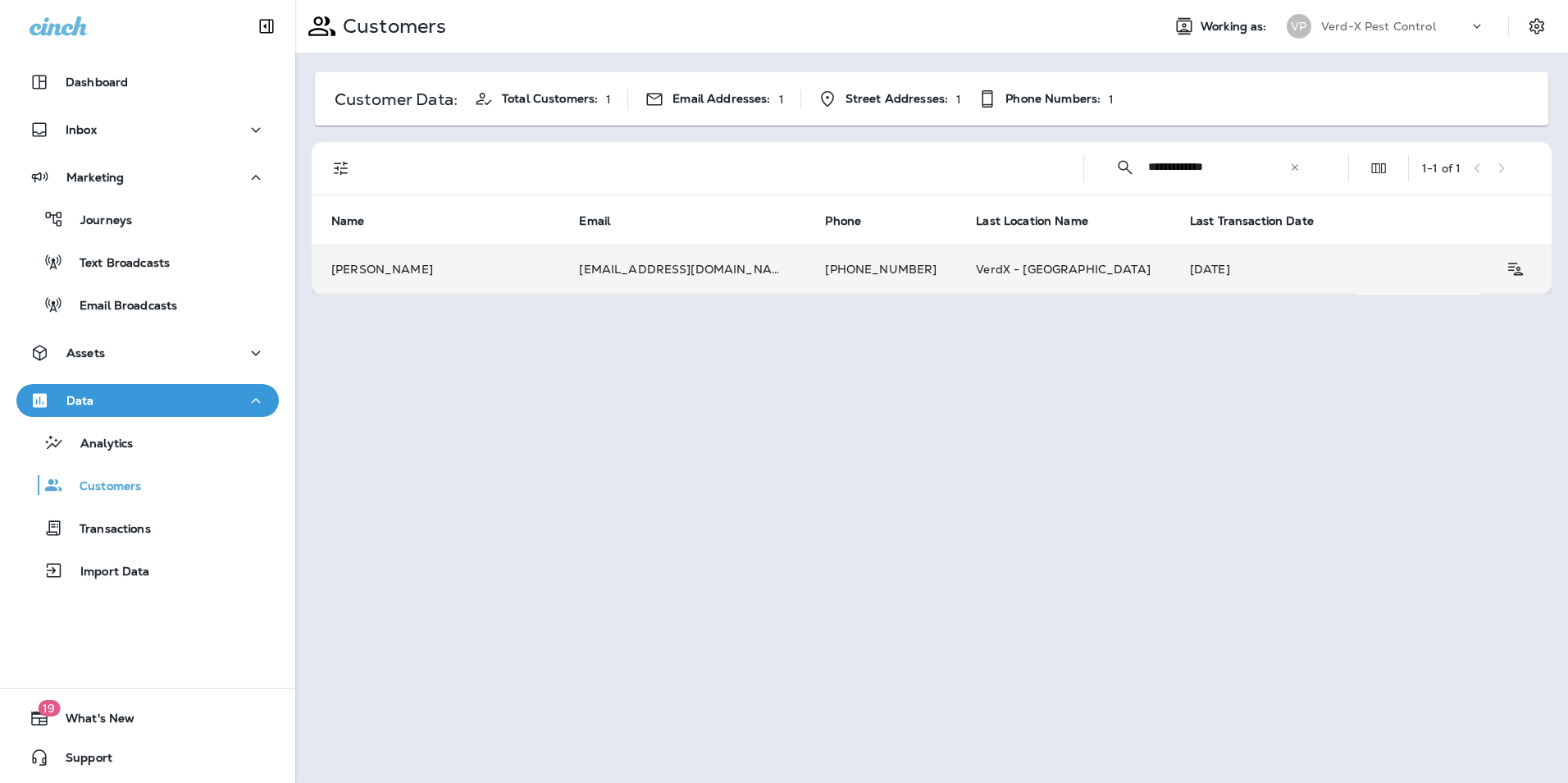
type input "**********"
click at [494, 276] on td "[PERSON_NAME]" at bounding box center [435, 269] width 247 height 49
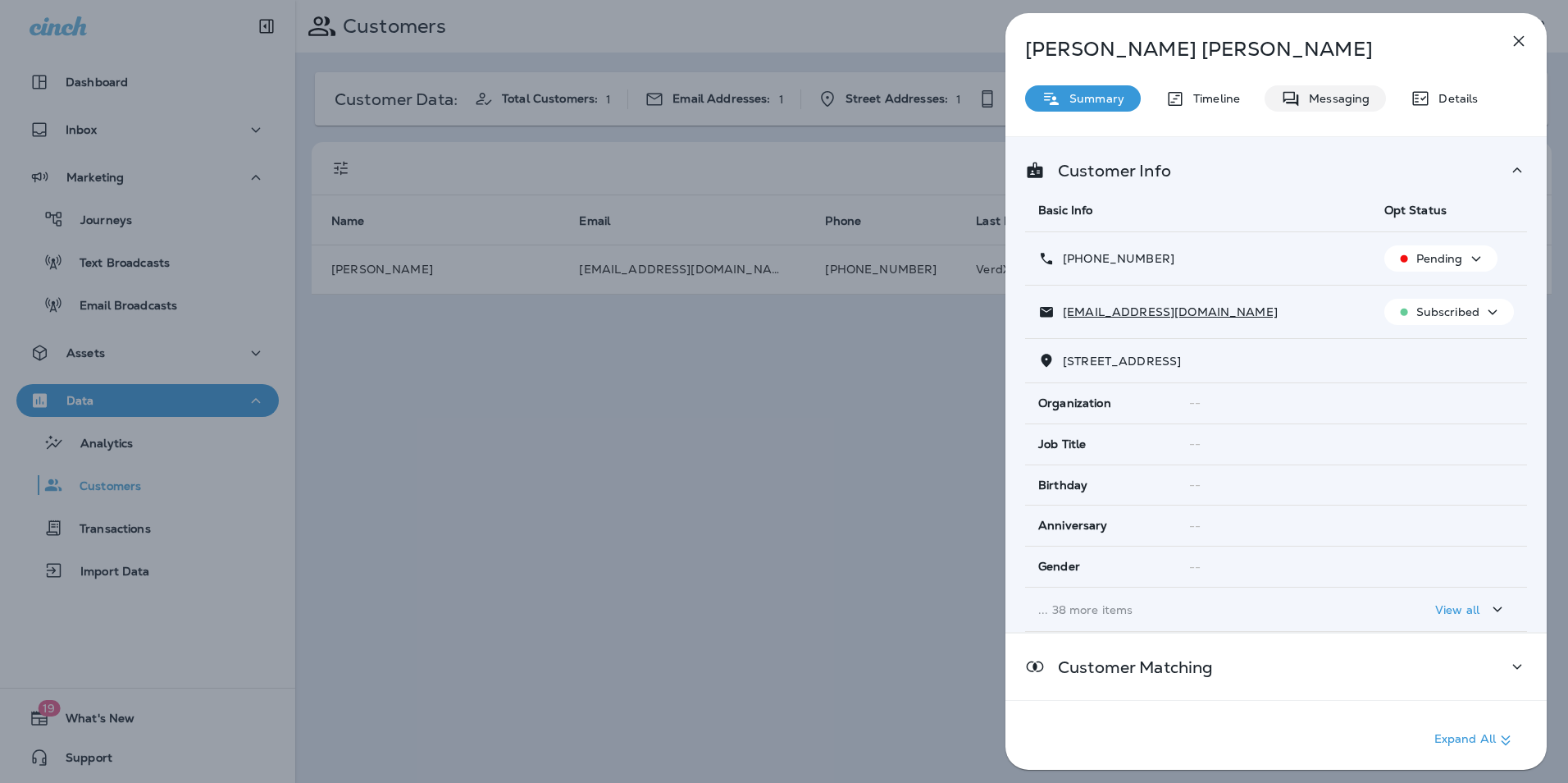
click at [1363, 97] on p "Messaging" at bounding box center [1335, 98] width 69 height 13
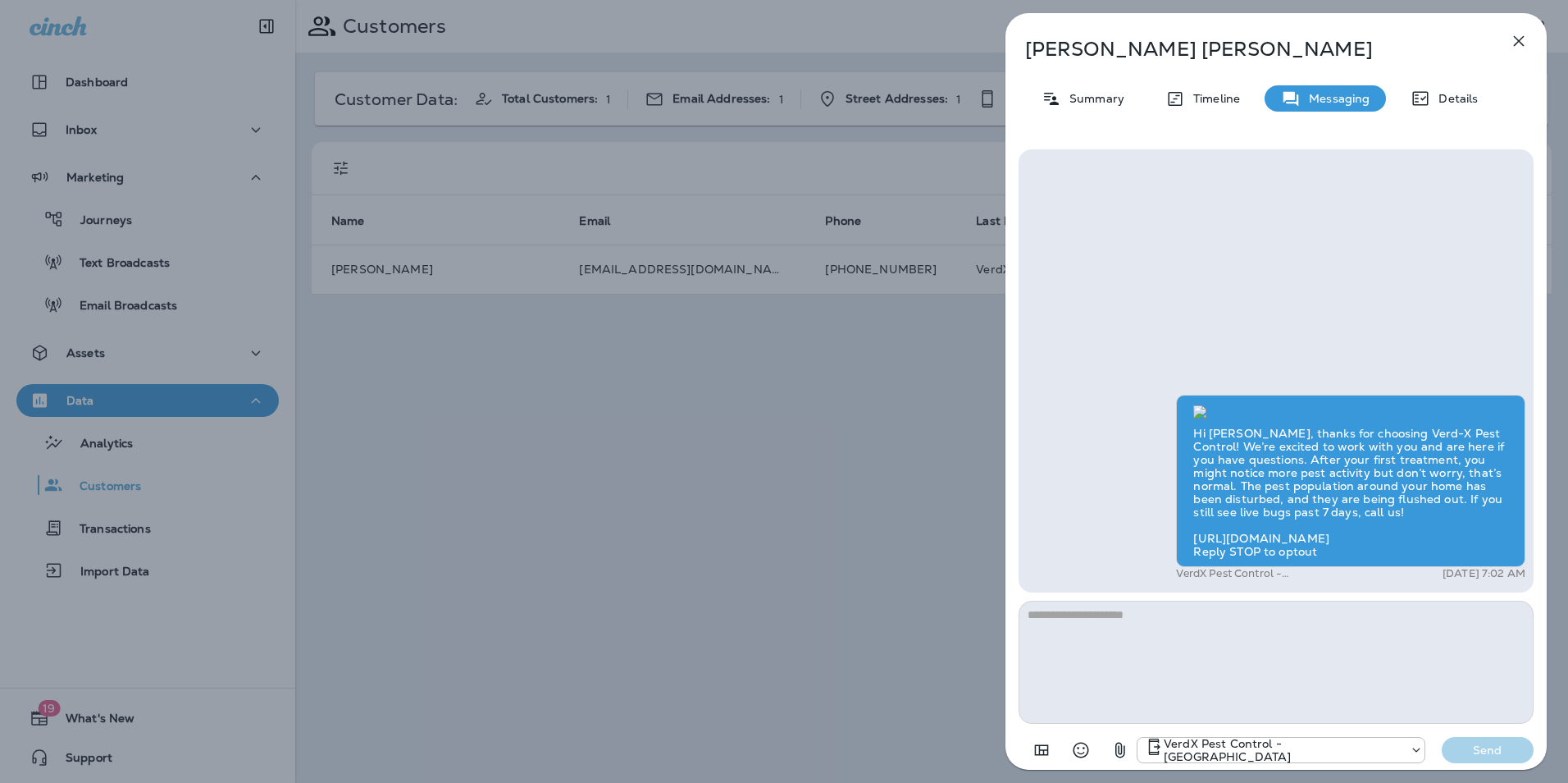
click at [1524, 48] on icon "button" at bounding box center [1519, 41] width 20 height 20
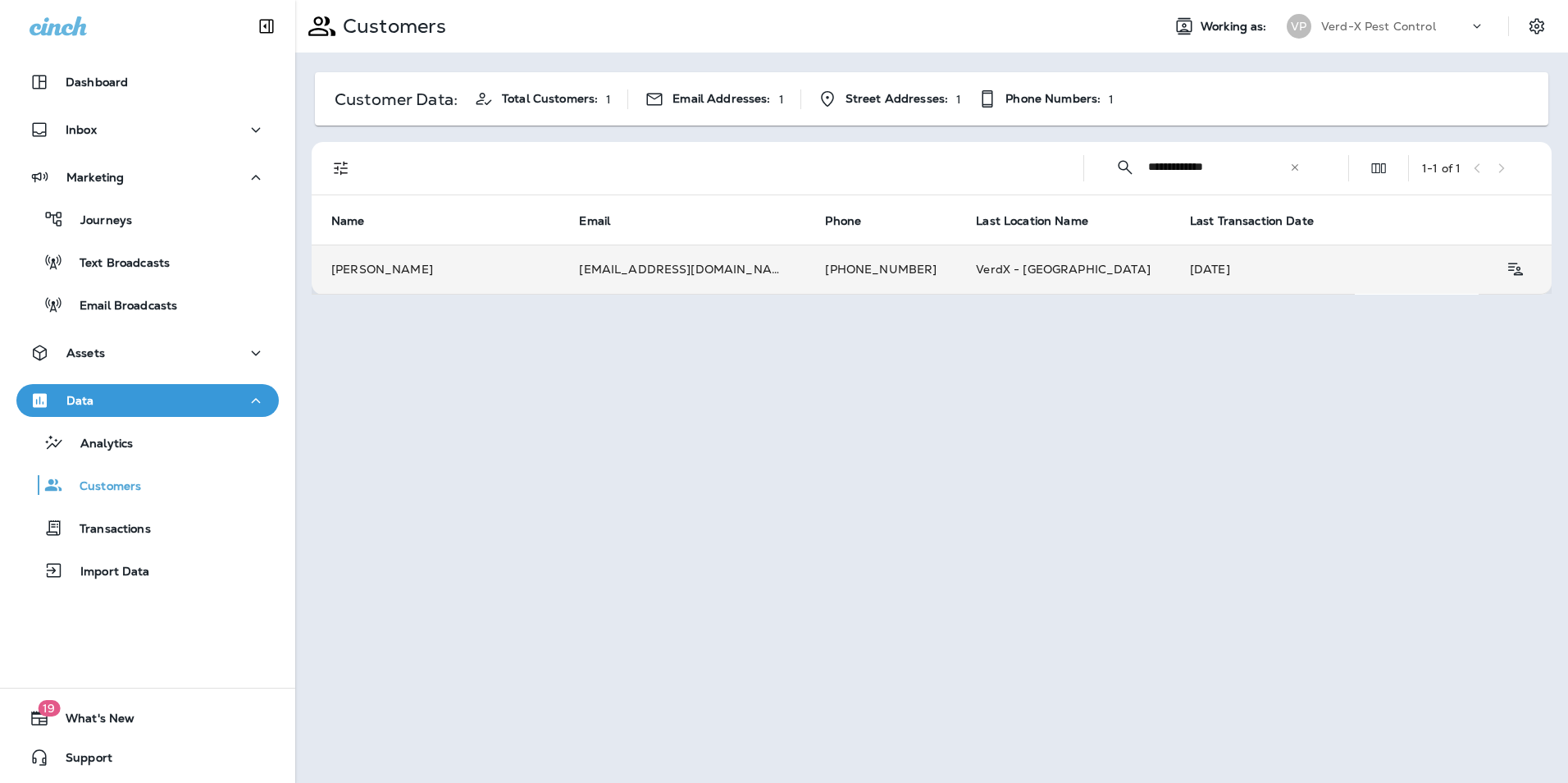
click at [438, 264] on td "[PERSON_NAME]" at bounding box center [435, 269] width 247 height 49
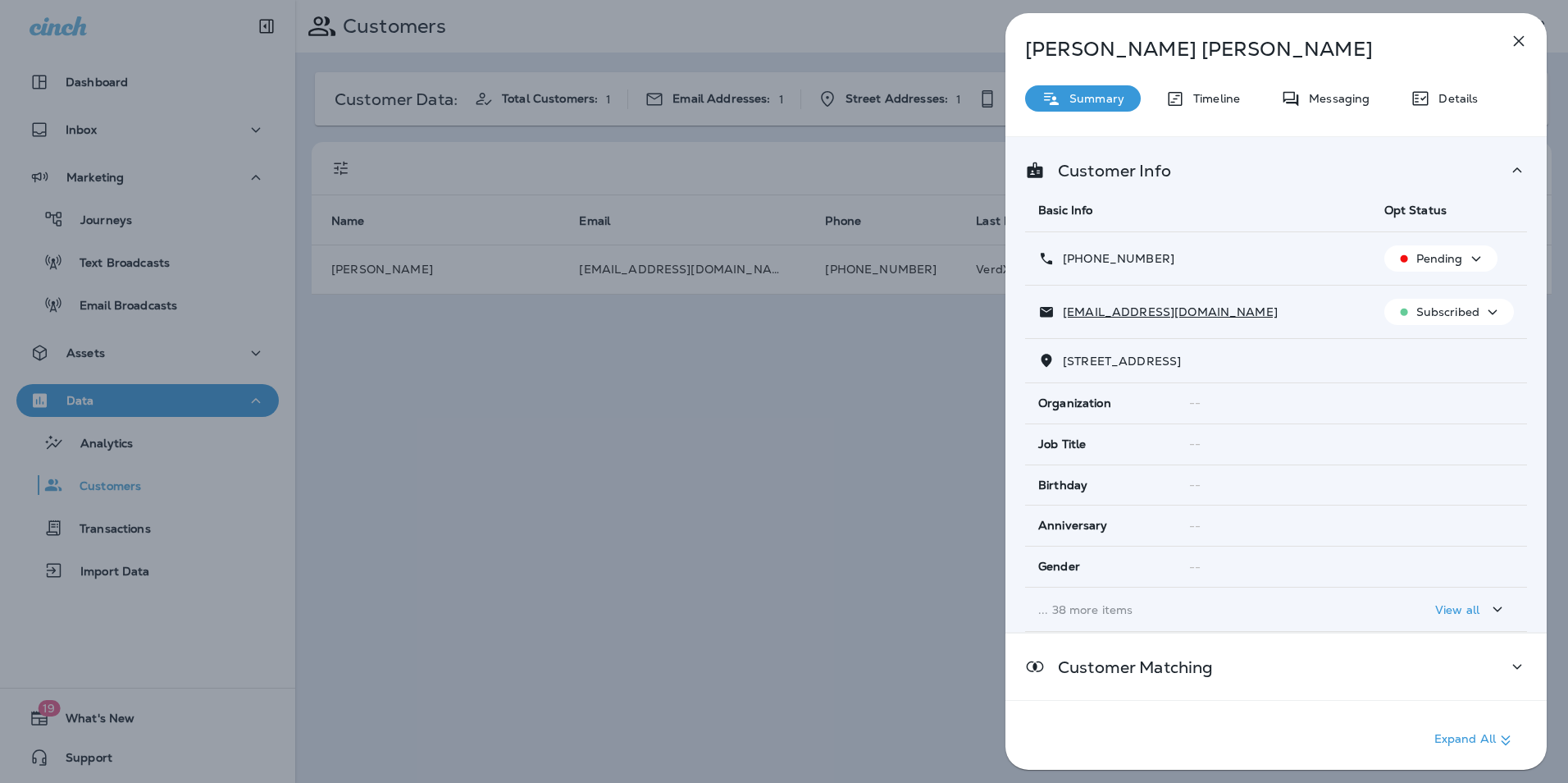
click at [1318, 88] on div "Messaging" at bounding box center [1325, 98] width 121 height 26
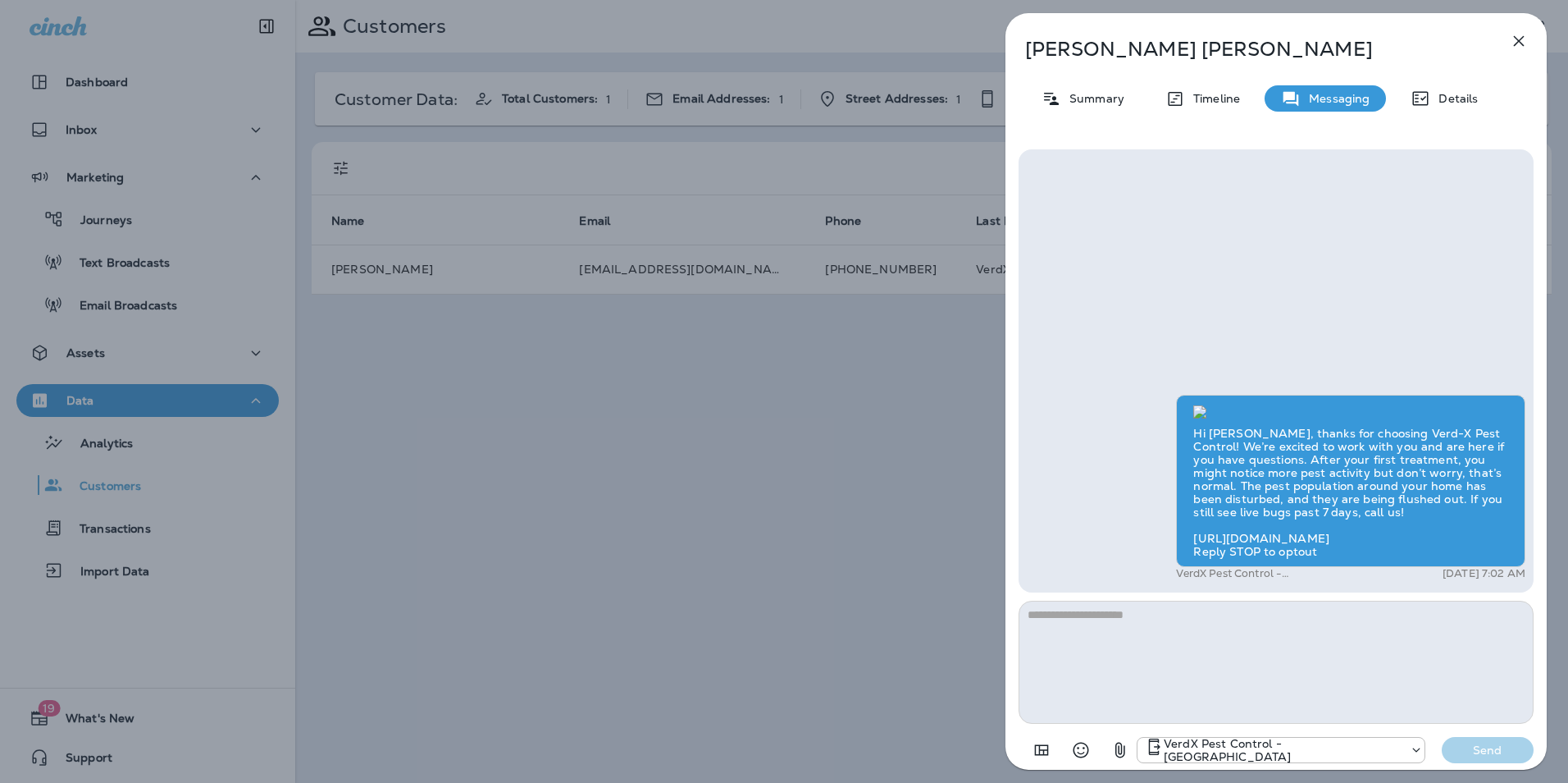
click at [1521, 44] on icon "button" at bounding box center [1519, 41] width 20 height 20
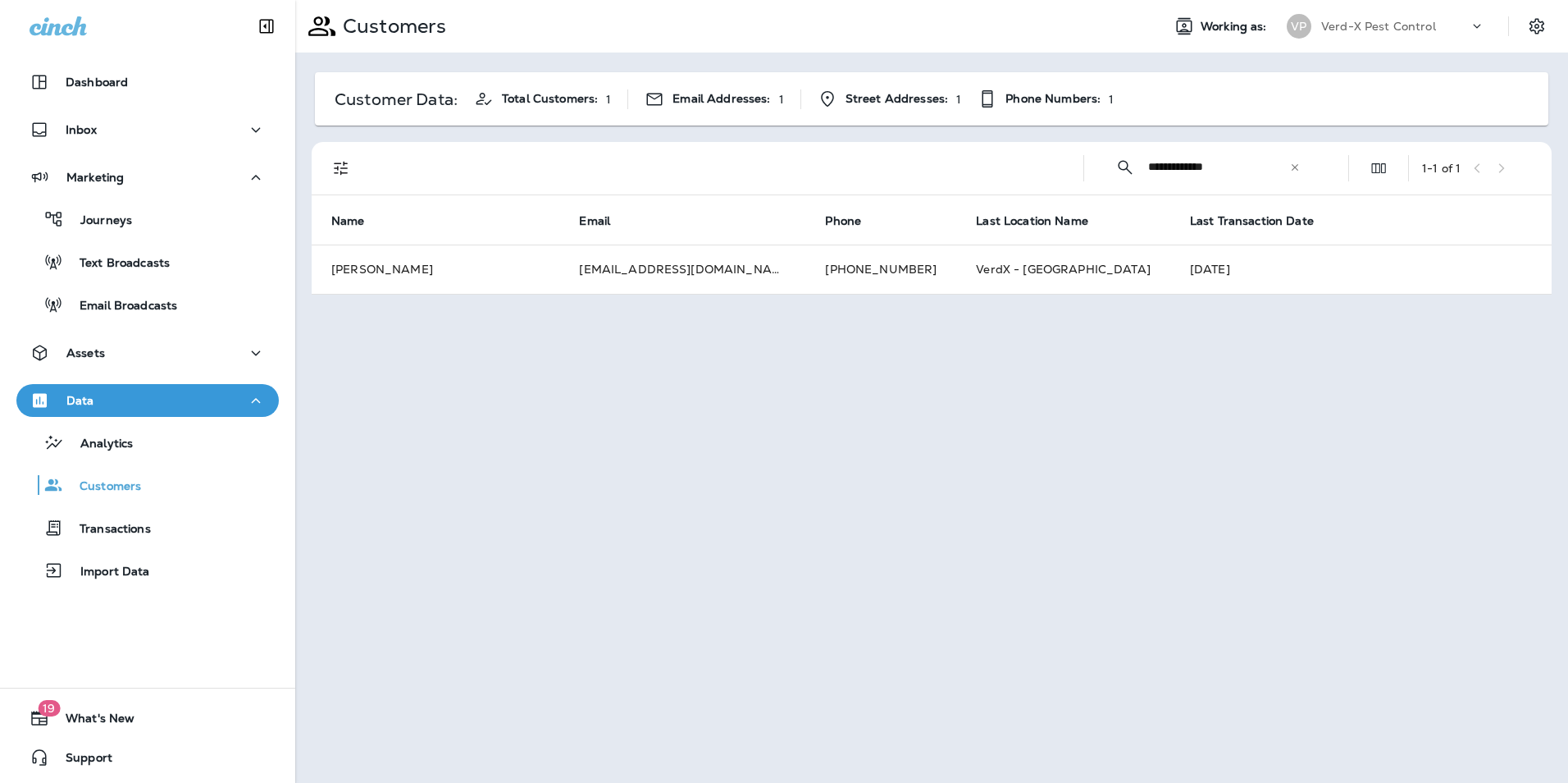
click at [1294, 170] on icon at bounding box center [1294, 167] width 12 height 12
click at [1156, 161] on input "text" at bounding box center [1234, 167] width 170 height 44
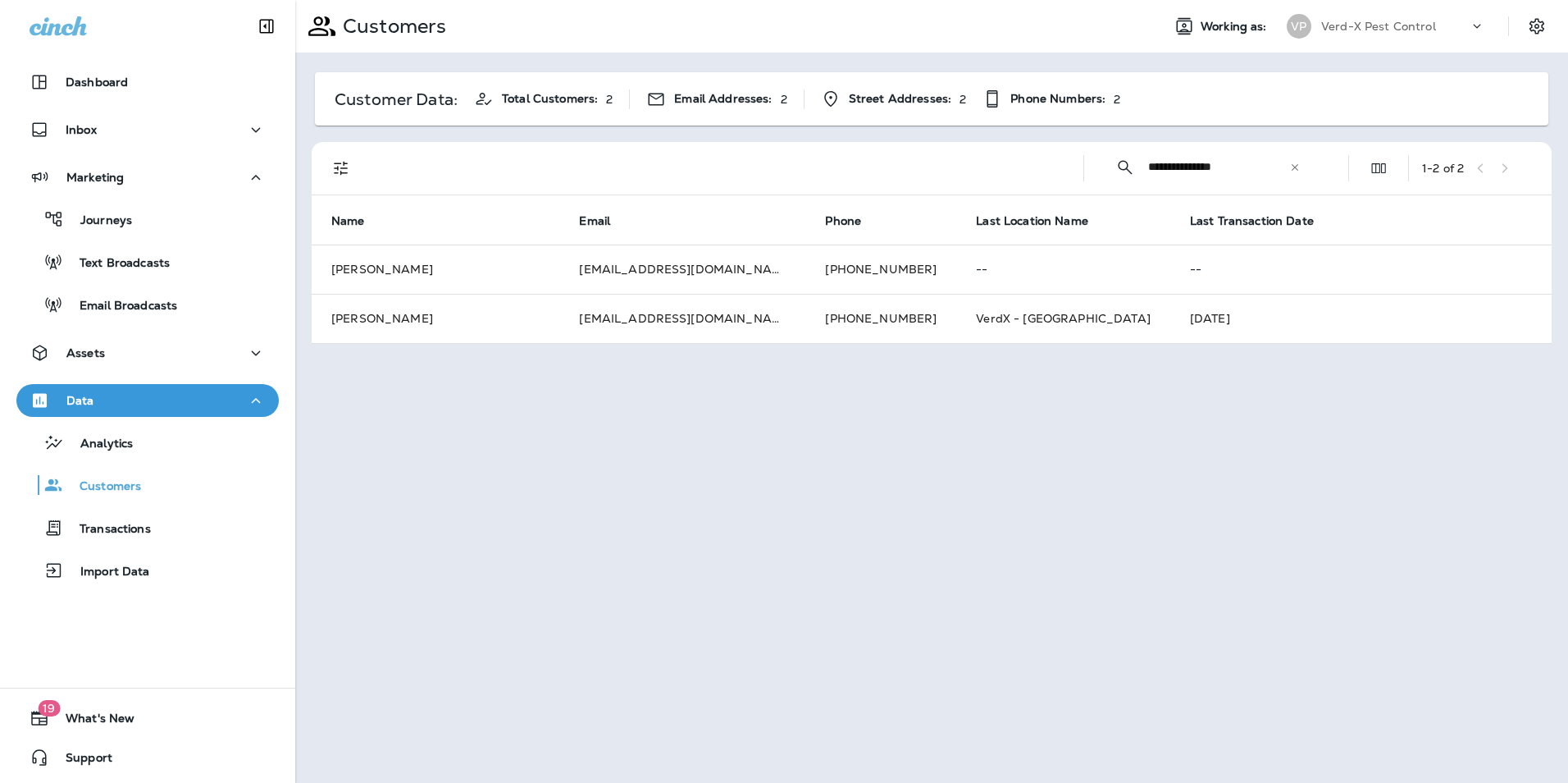
type input "**********"
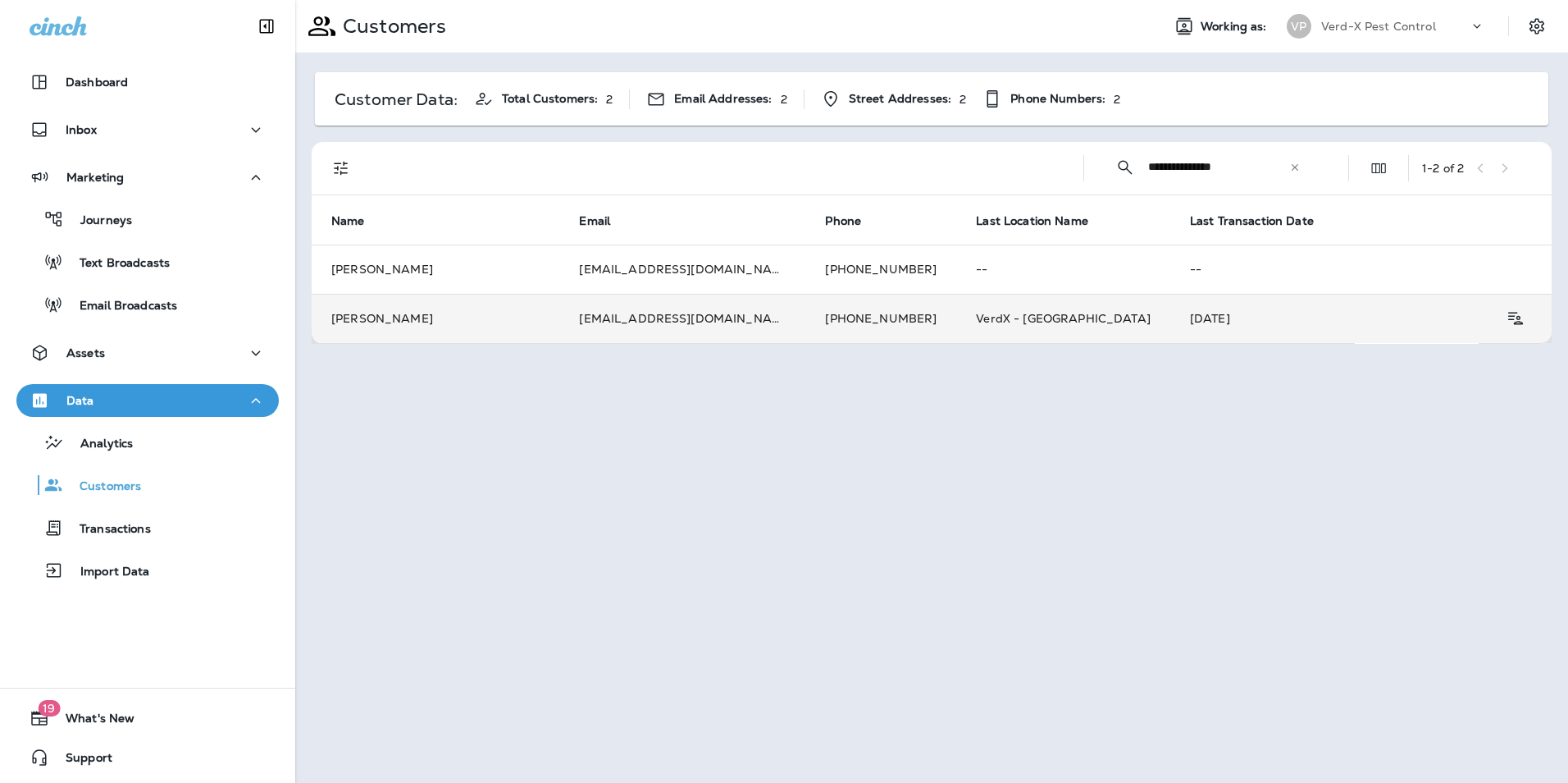
click at [509, 317] on td "[PERSON_NAME]" at bounding box center [435, 318] width 247 height 49
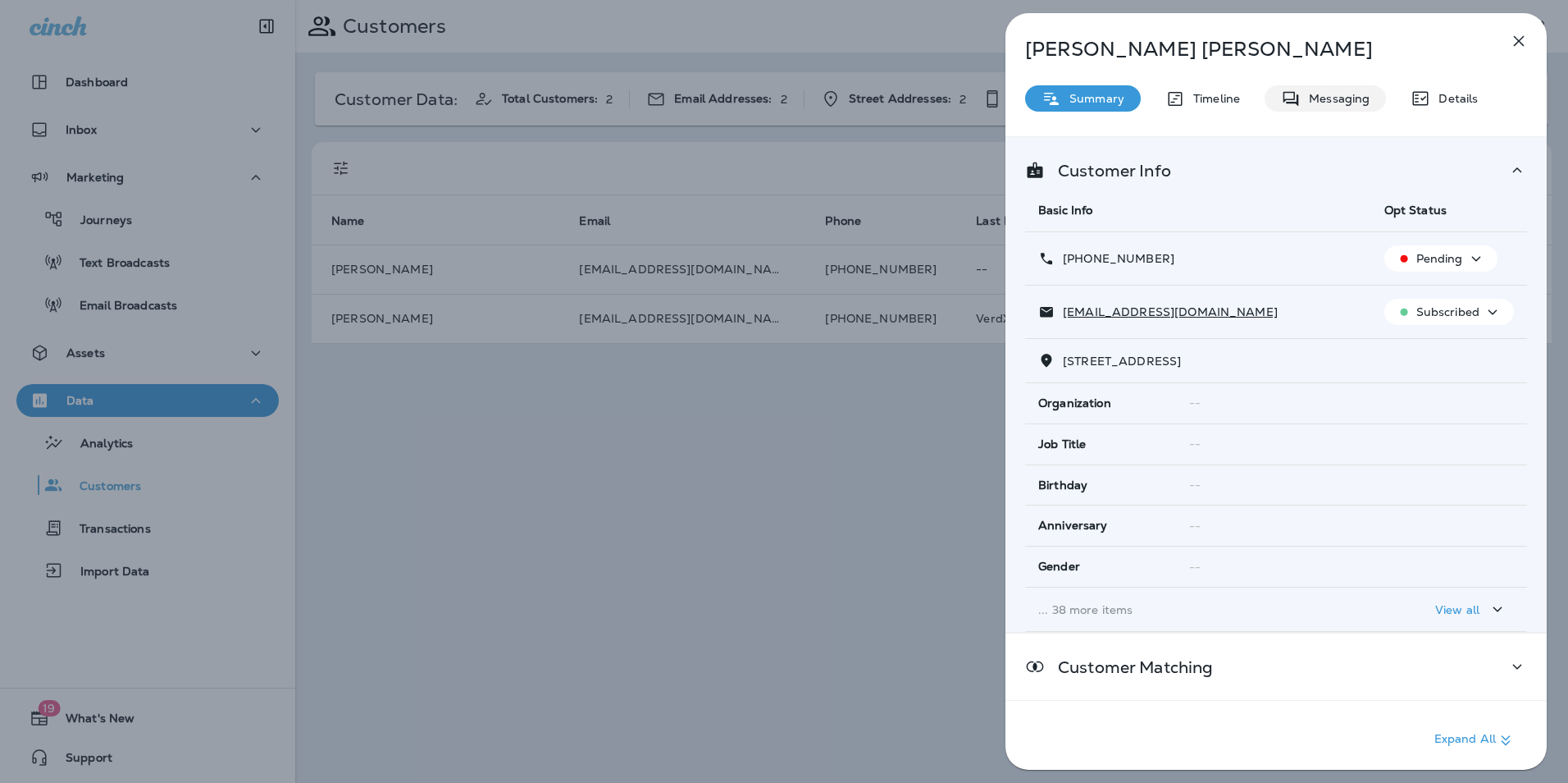
click at [1358, 96] on p "Messaging" at bounding box center [1335, 98] width 69 height 13
